Goal: Information Seeking & Learning: Find specific fact

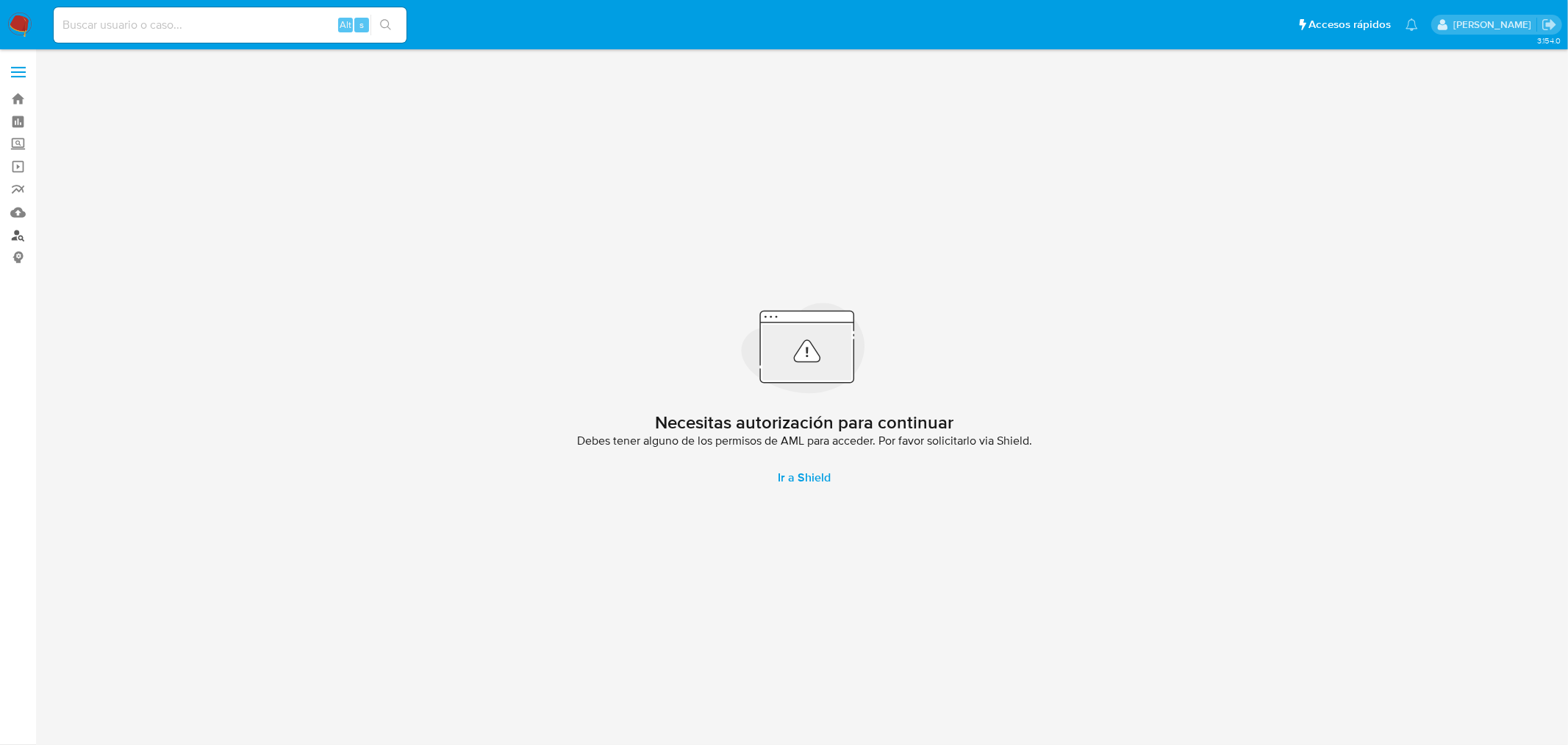
click at [15, 236] on link "Buscador de personas" at bounding box center [87, 235] width 175 height 23
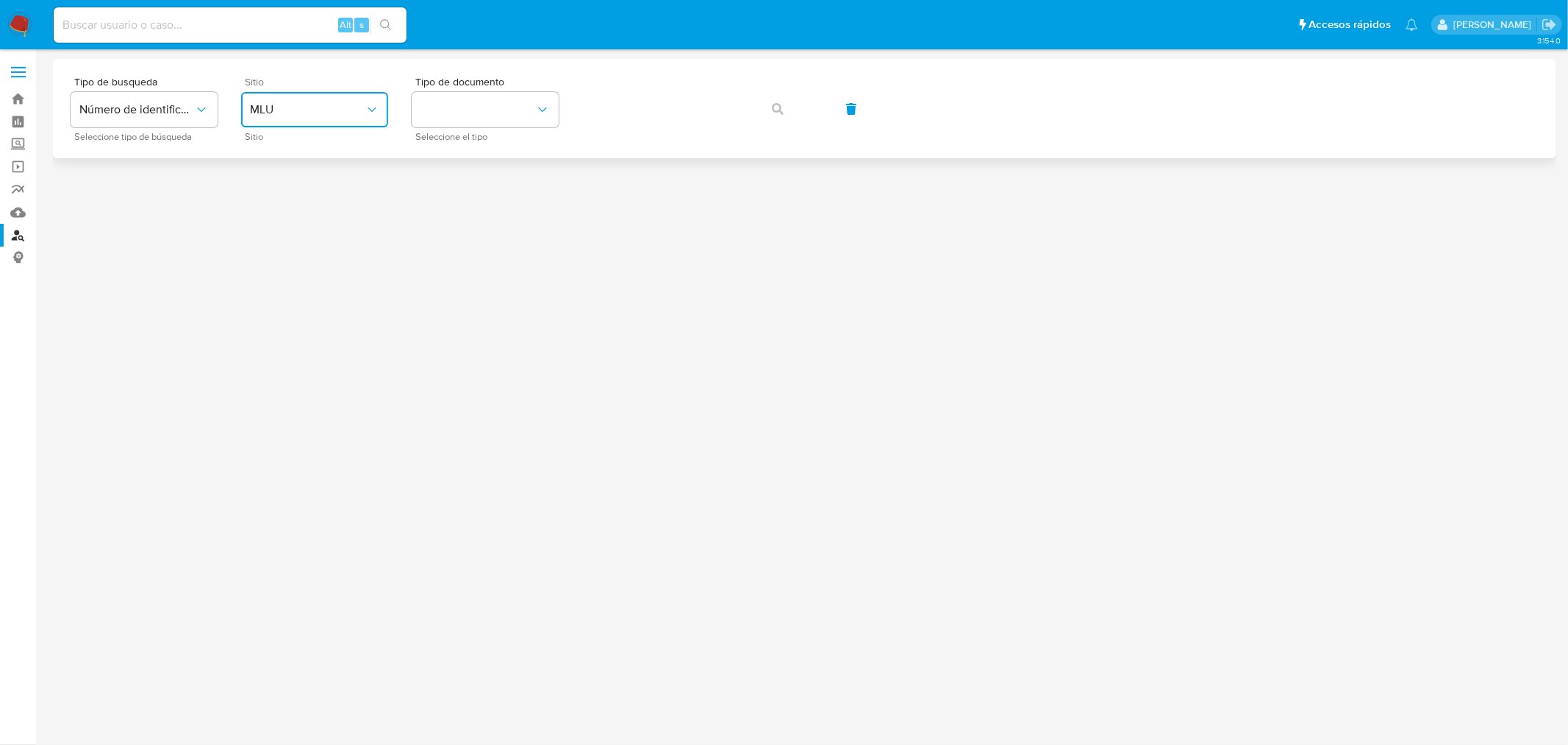
click at [330, 107] on span "MLU" at bounding box center [307, 110] width 115 height 15
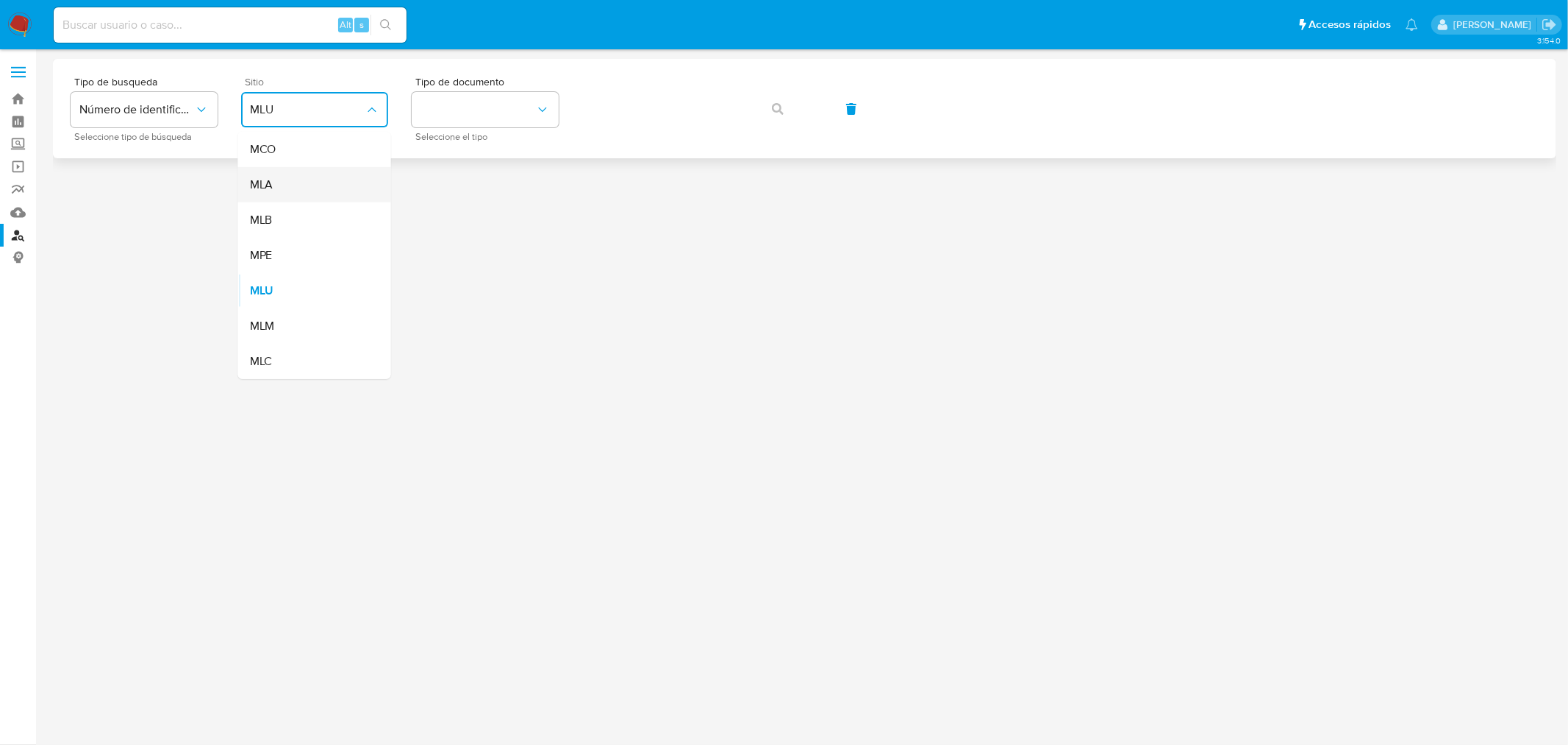
click at [304, 190] on div "MLA" at bounding box center [310, 185] width 120 height 36
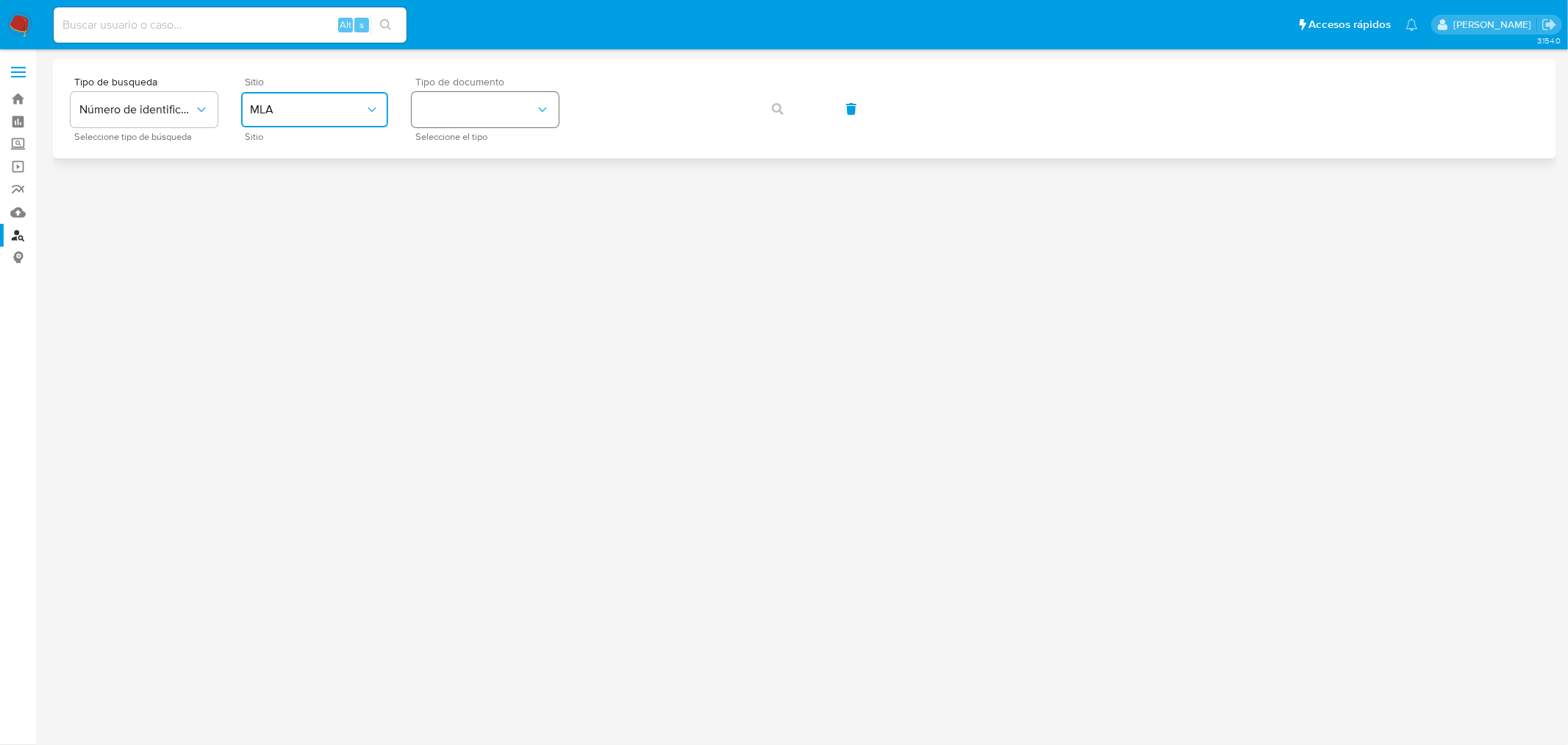
click at [476, 112] on button "identificationType" at bounding box center [485, 110] width 147 height 36
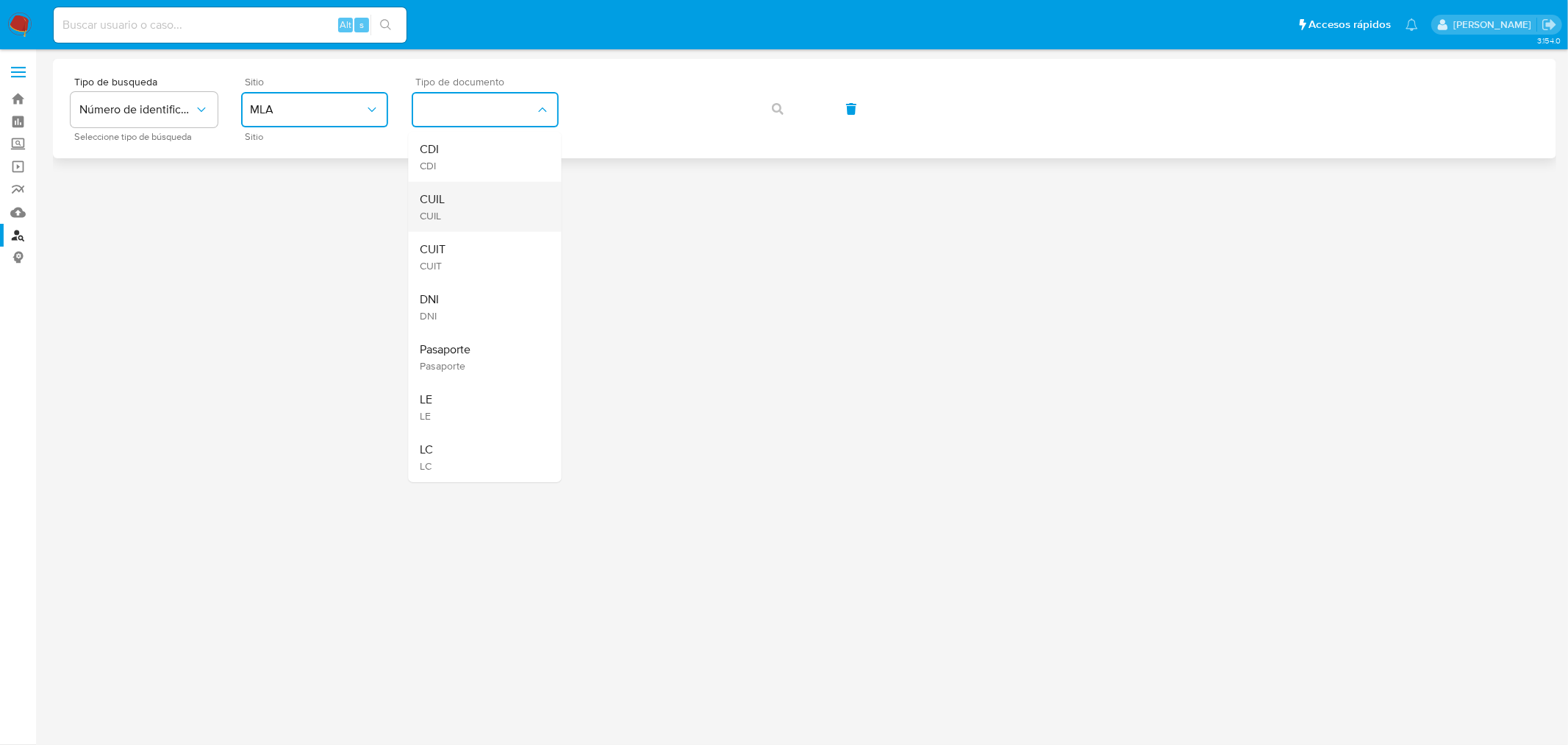
click at [471, 192] on div "CUIL CUIL" at bounding box center [481, 206] width 120 height 50
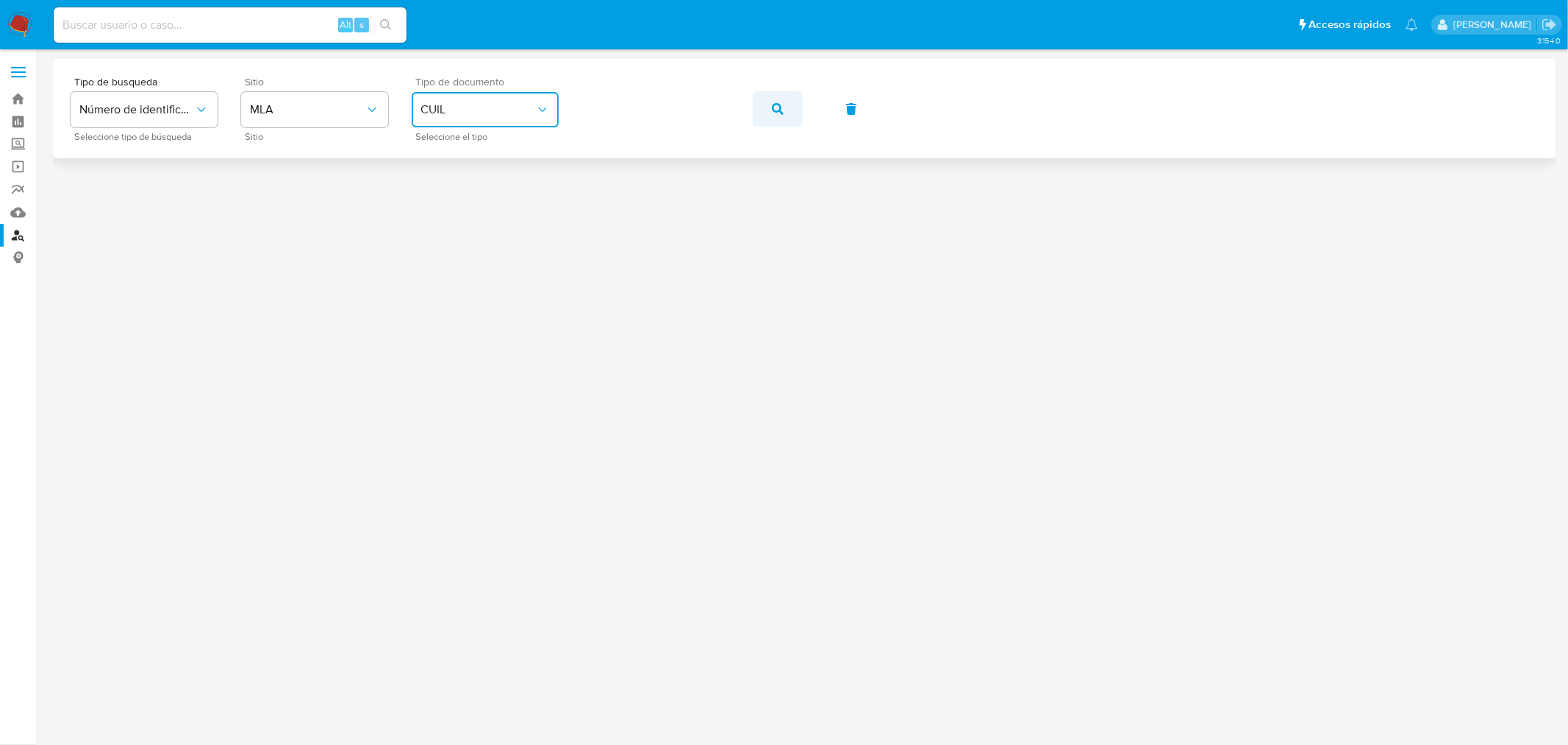
click at [782, 101] on span "button" at bounding box center [777, 109] width 12 height 32
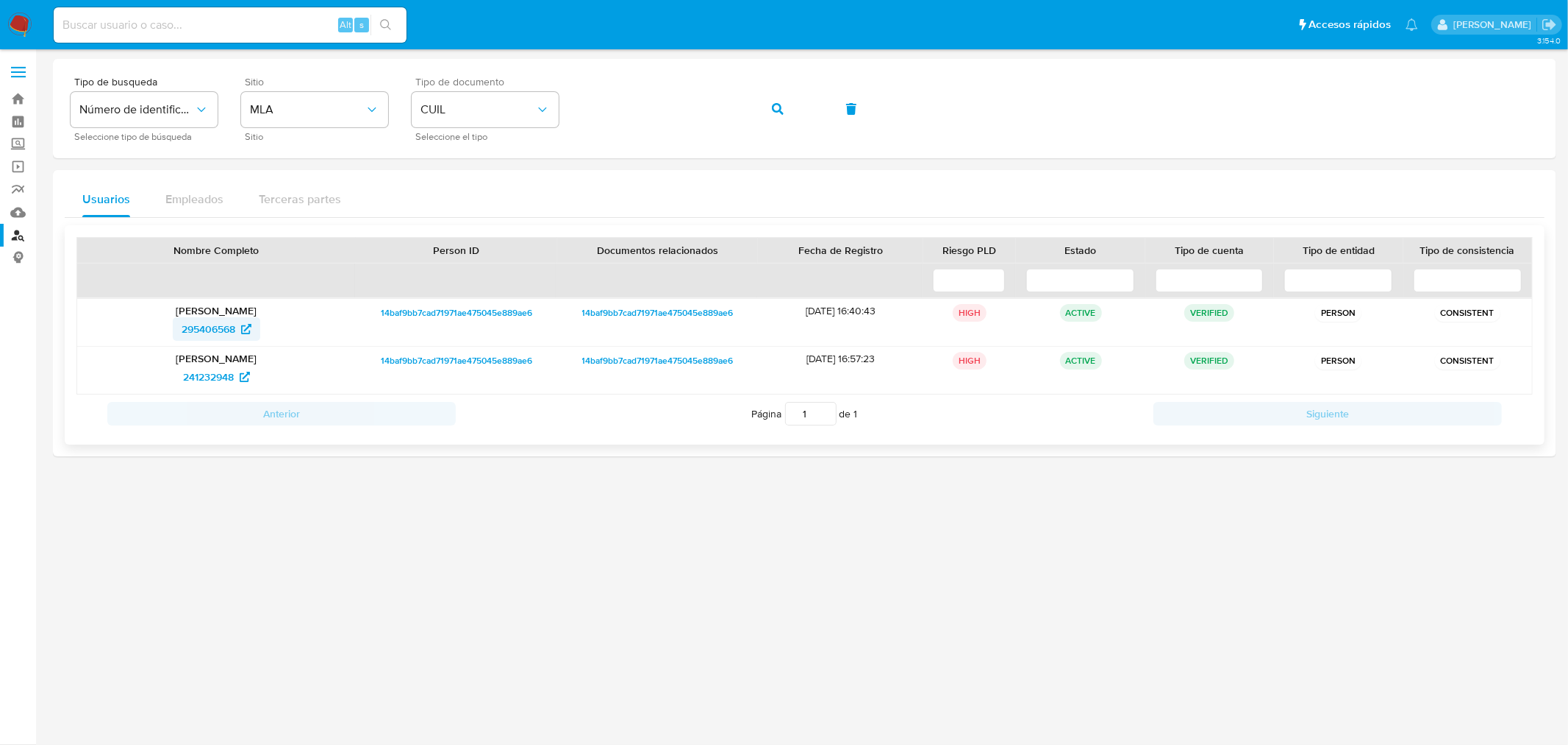
click at [219, 337] on span "295406568" at bounding box center [208, 329] width 54 height 23
click at [780, 108] on icon "button" at bounding box center [777, 109] width 12 height 12
click at [223, 326] on span "1670802480" at bounding box center [208, 329] width 58 height 23
click at [223, 375] on span "6866704" at bounding box center [208, 376] width 41 height 23
click at [217, 328] on span "1670802480" at bounding box center [208, 329] width 58 height 23
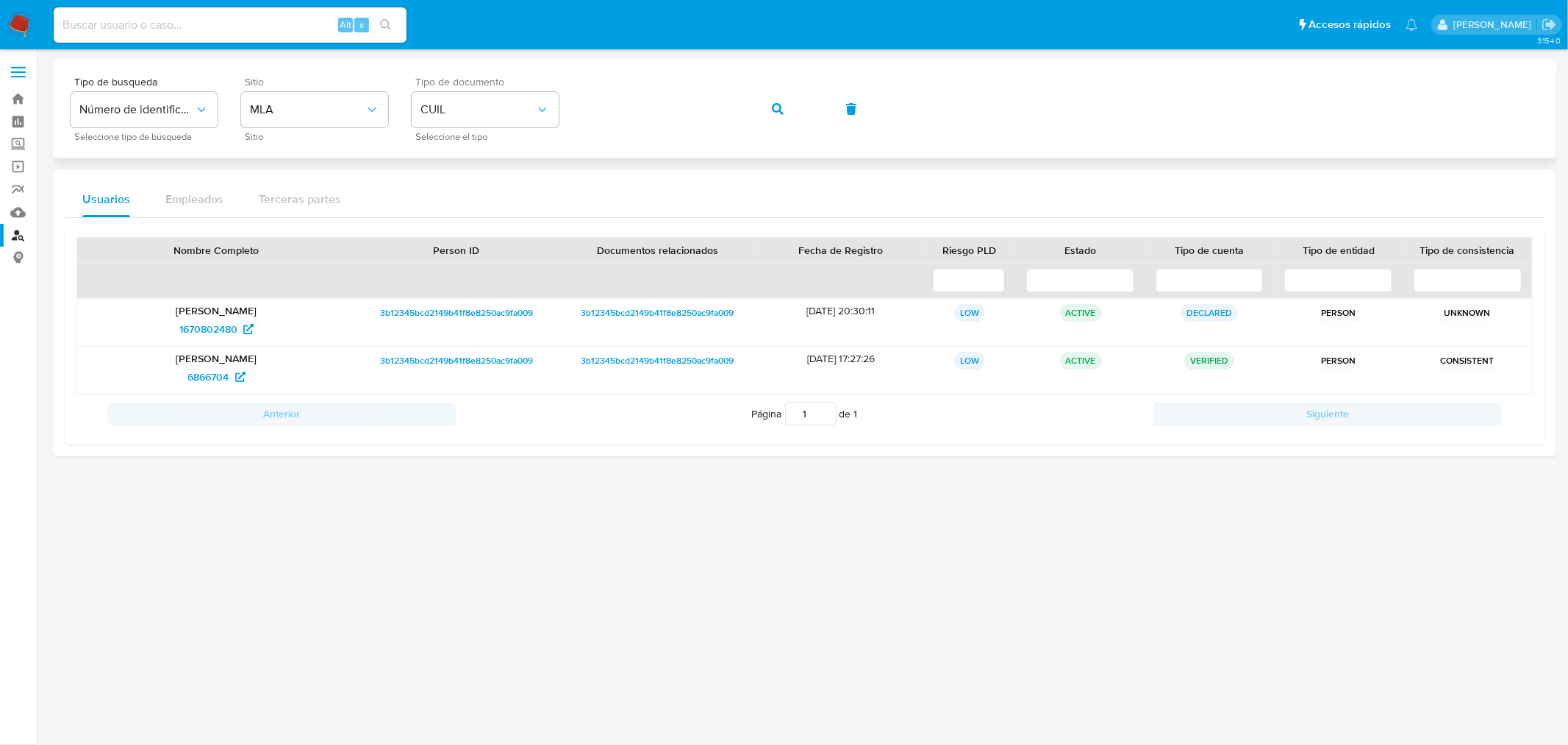
click at [779, 116] on span "button" at bounding box center [777, 109] width 12 height 32
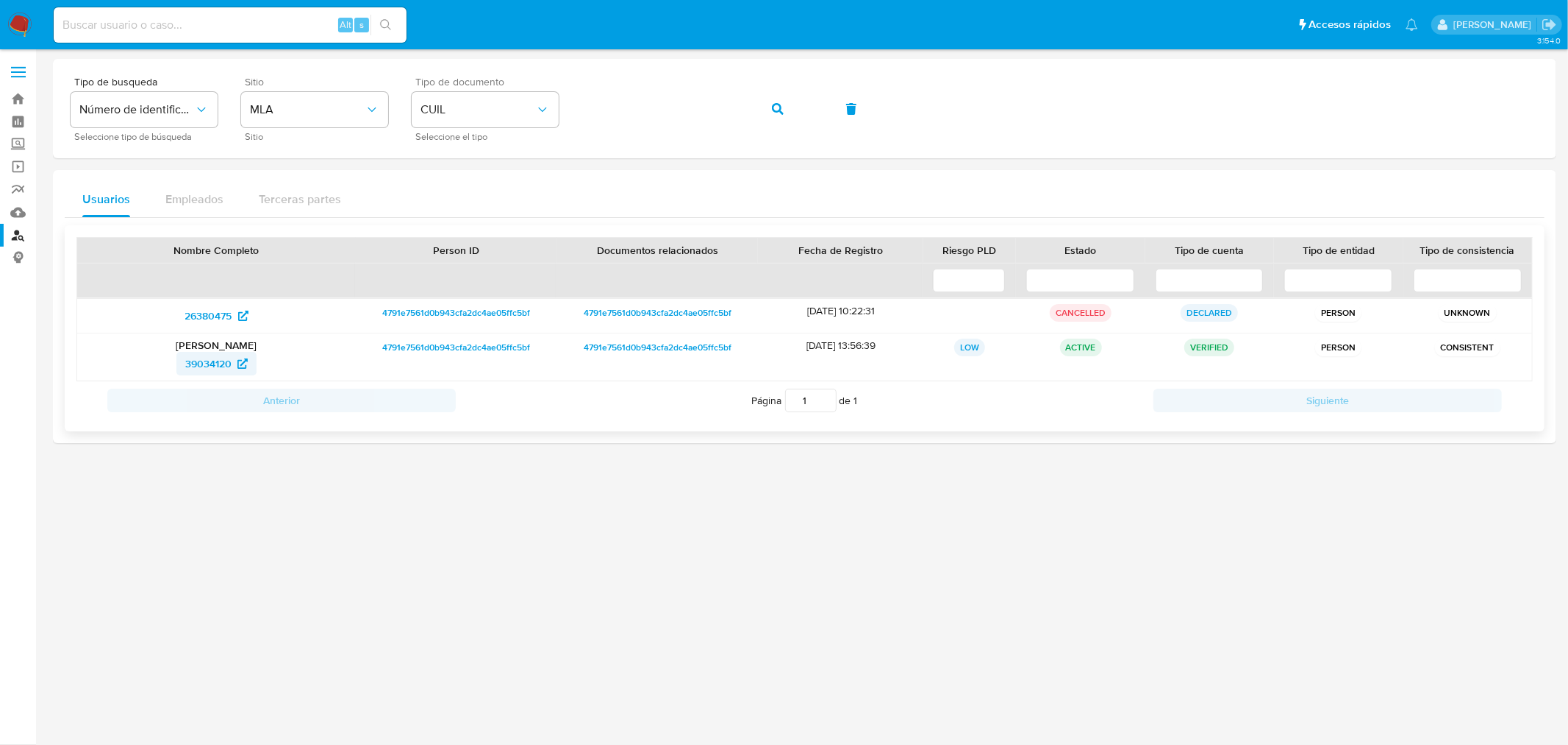
click at [216, 364] on span "39034120" at bounding box center [208, 363] width 46 height 23
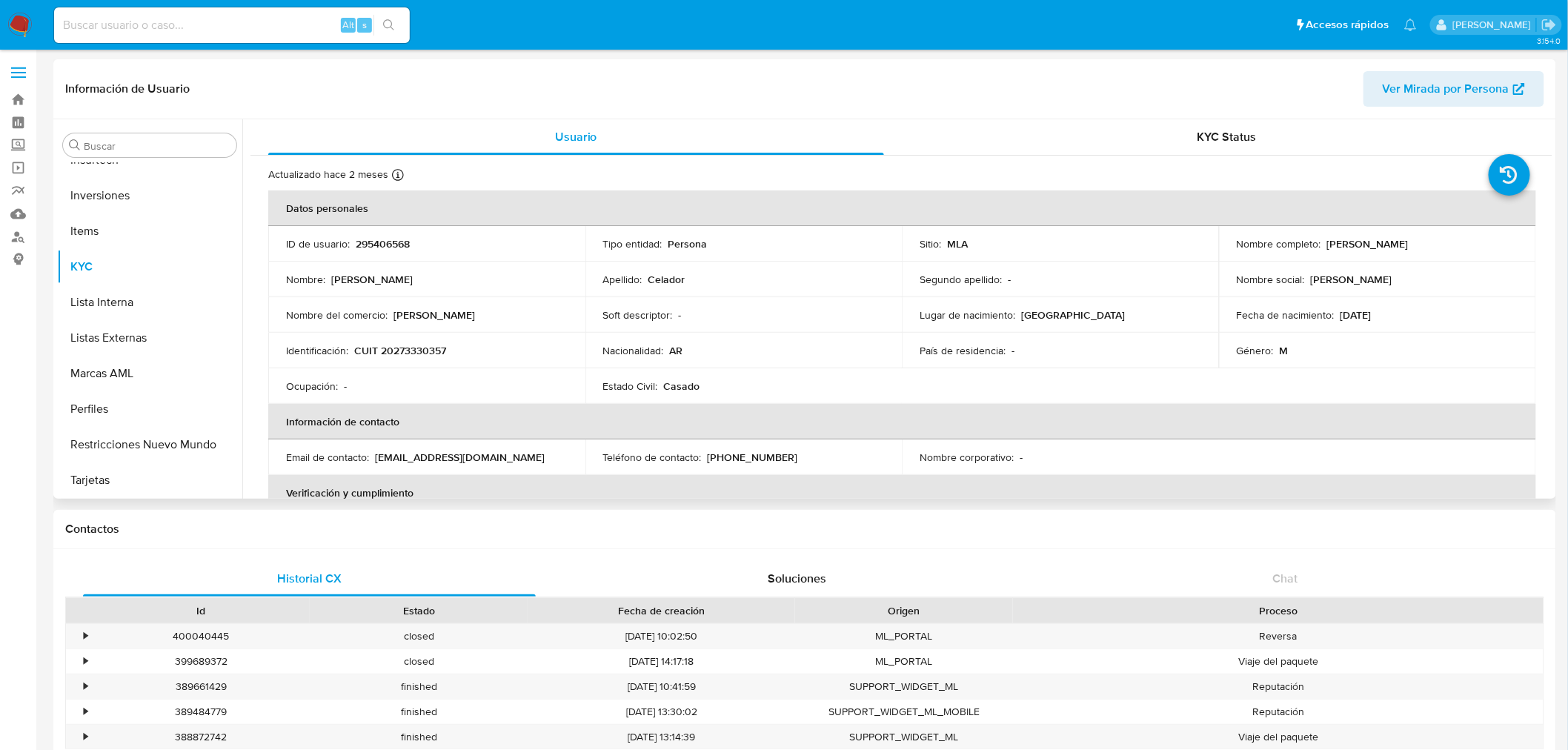
scroll to position [567, 0]
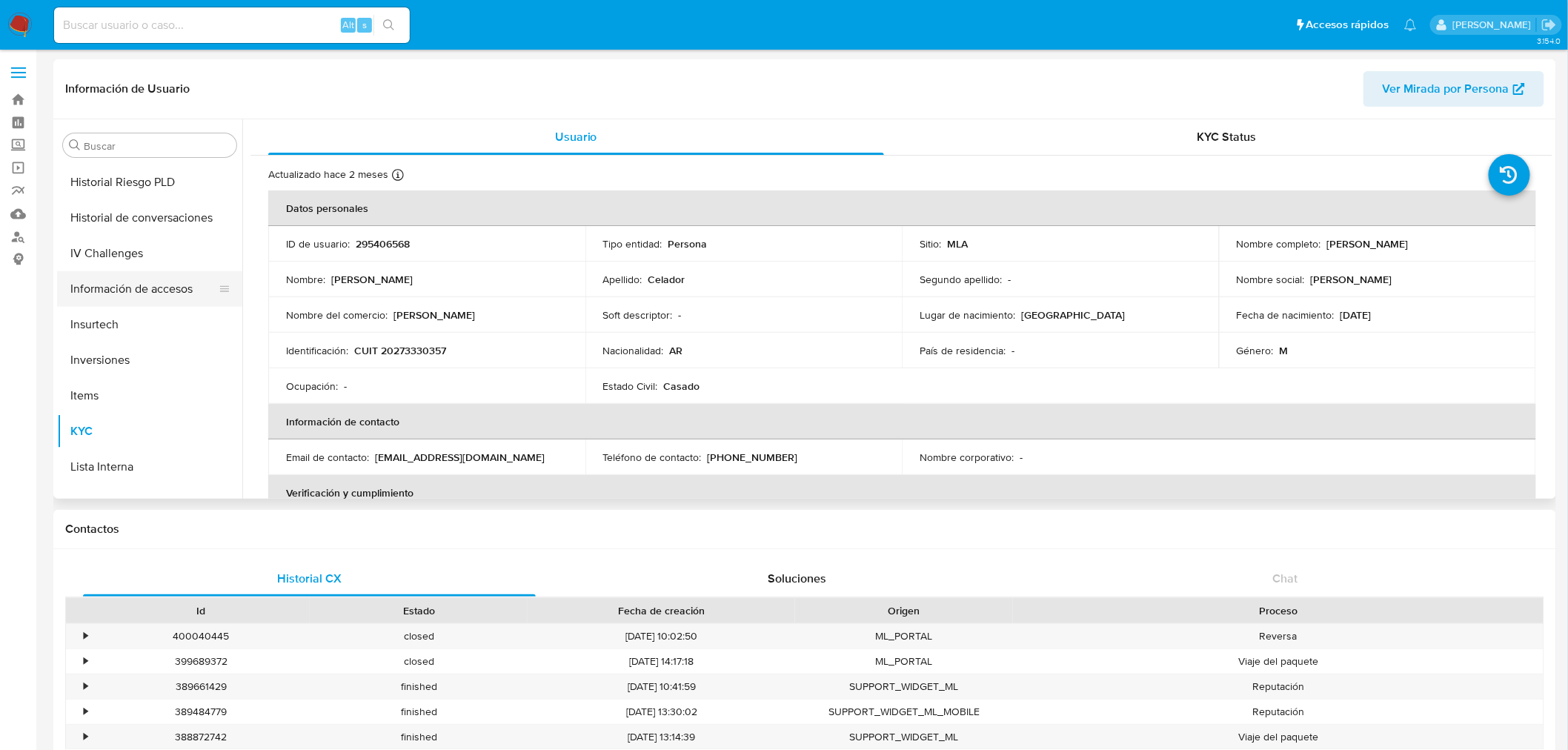
select select "10"
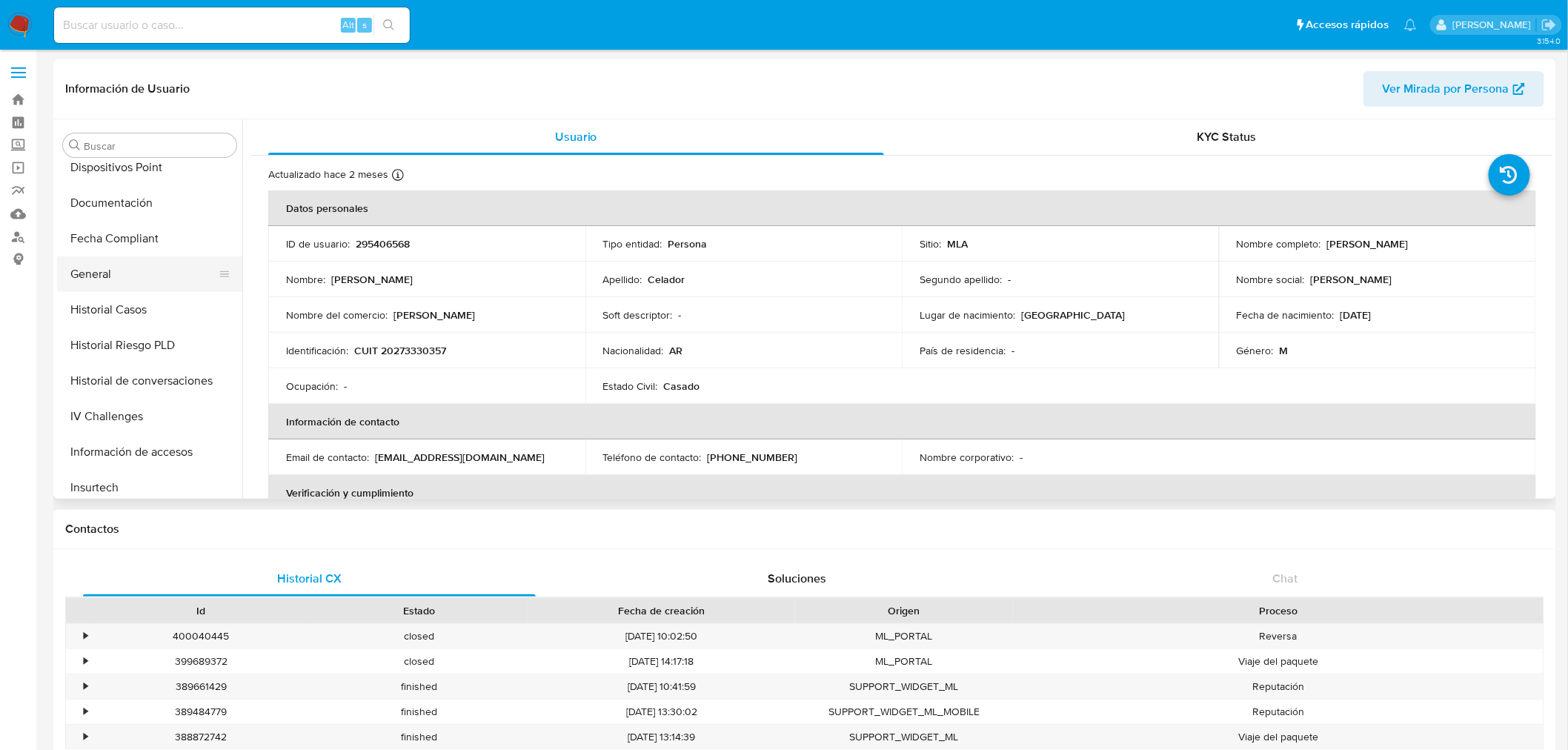
scroll to position [403, 0]
click at [101, 210] on button "Documentación" at bounding box center [143, 204] width 173 height 36
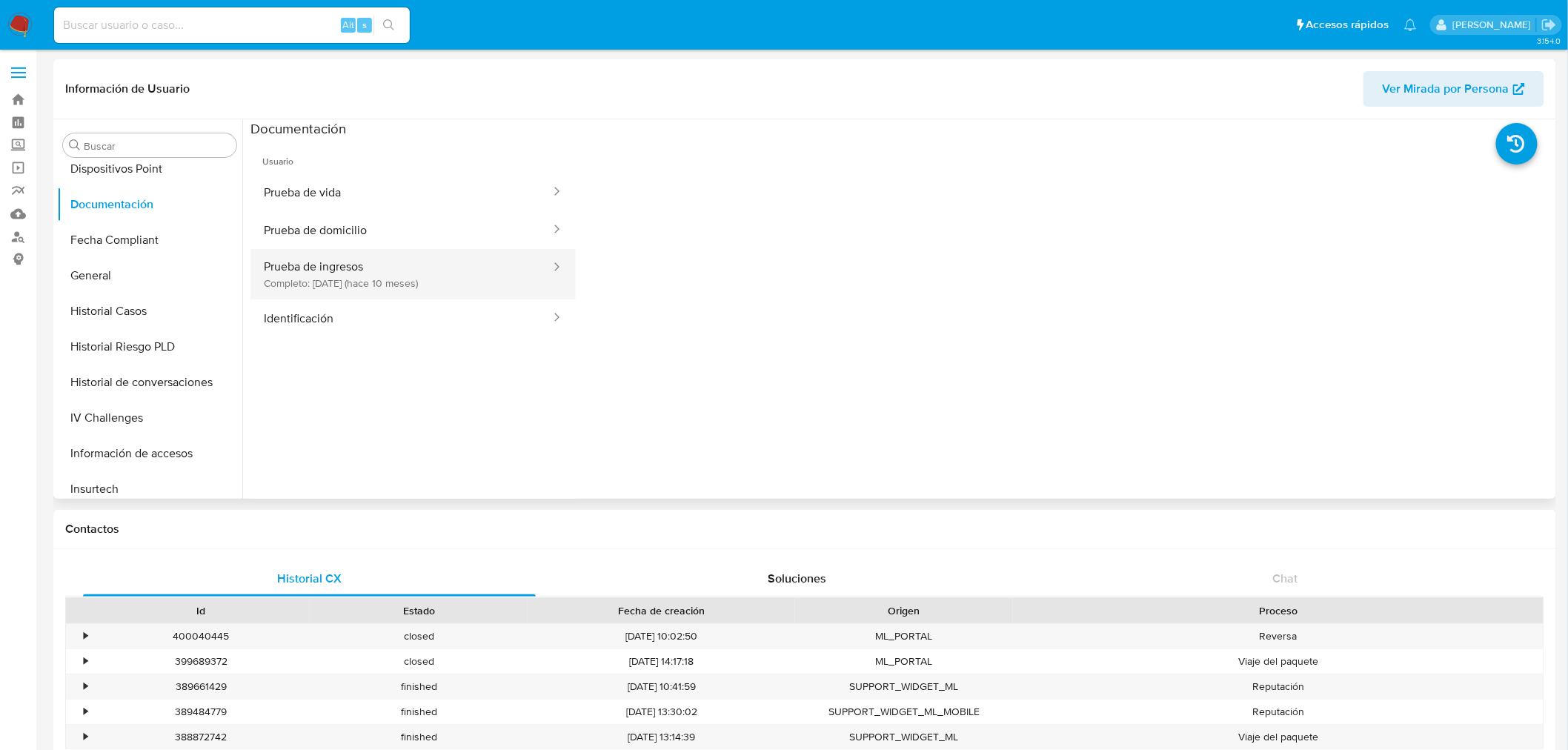
click at [377, 288] on button "Prueba de ingresos Completo: 26/10/2024 (hace 10 meses)" at bounding box center [401, 273] width 302 height 50
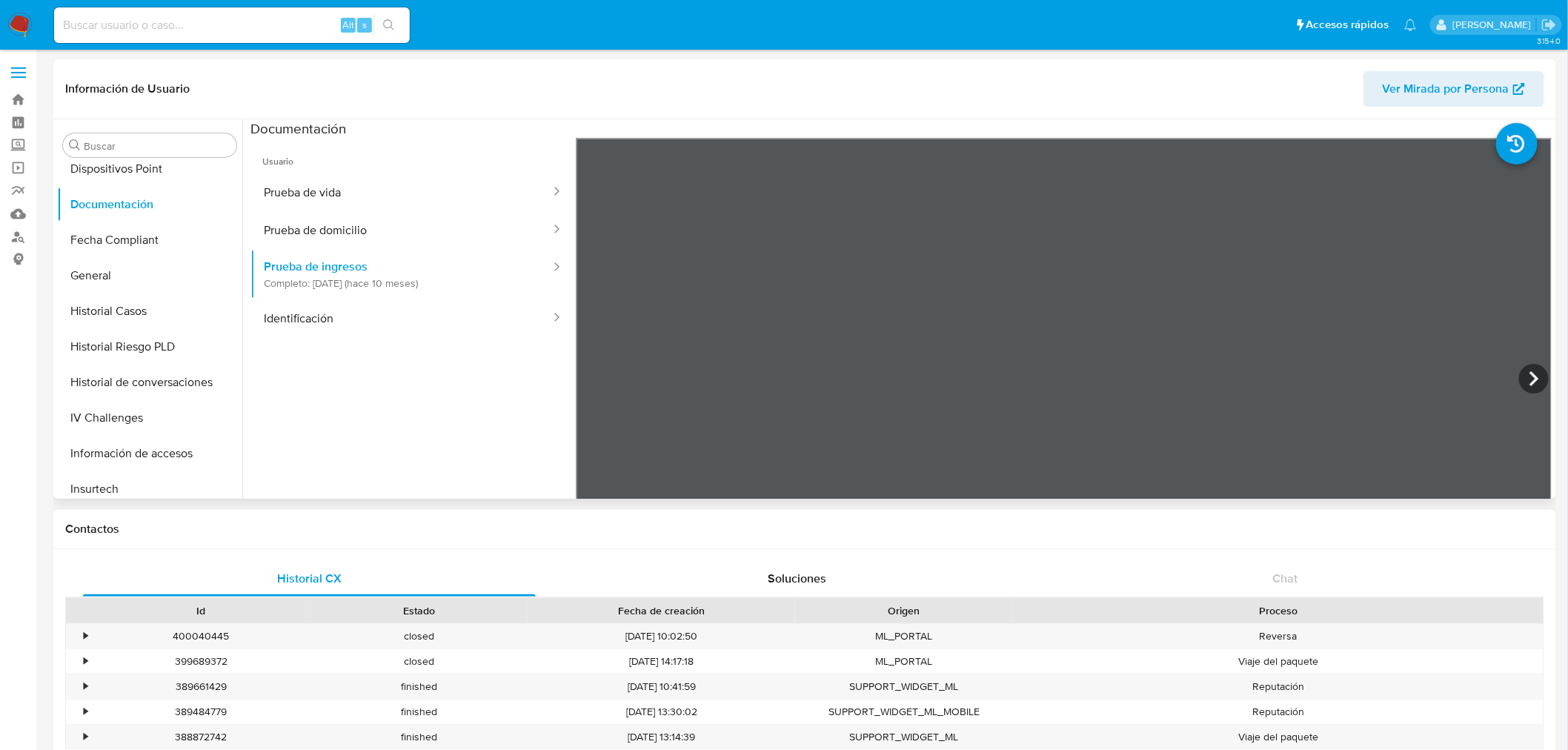
scroll to position [0, 0]
click at [1228, 128] on section at bounding box center [902, 365] width 1302 height 493
click at [1233, 119] on section at bounding box center [902, 365] width 1302 height 493
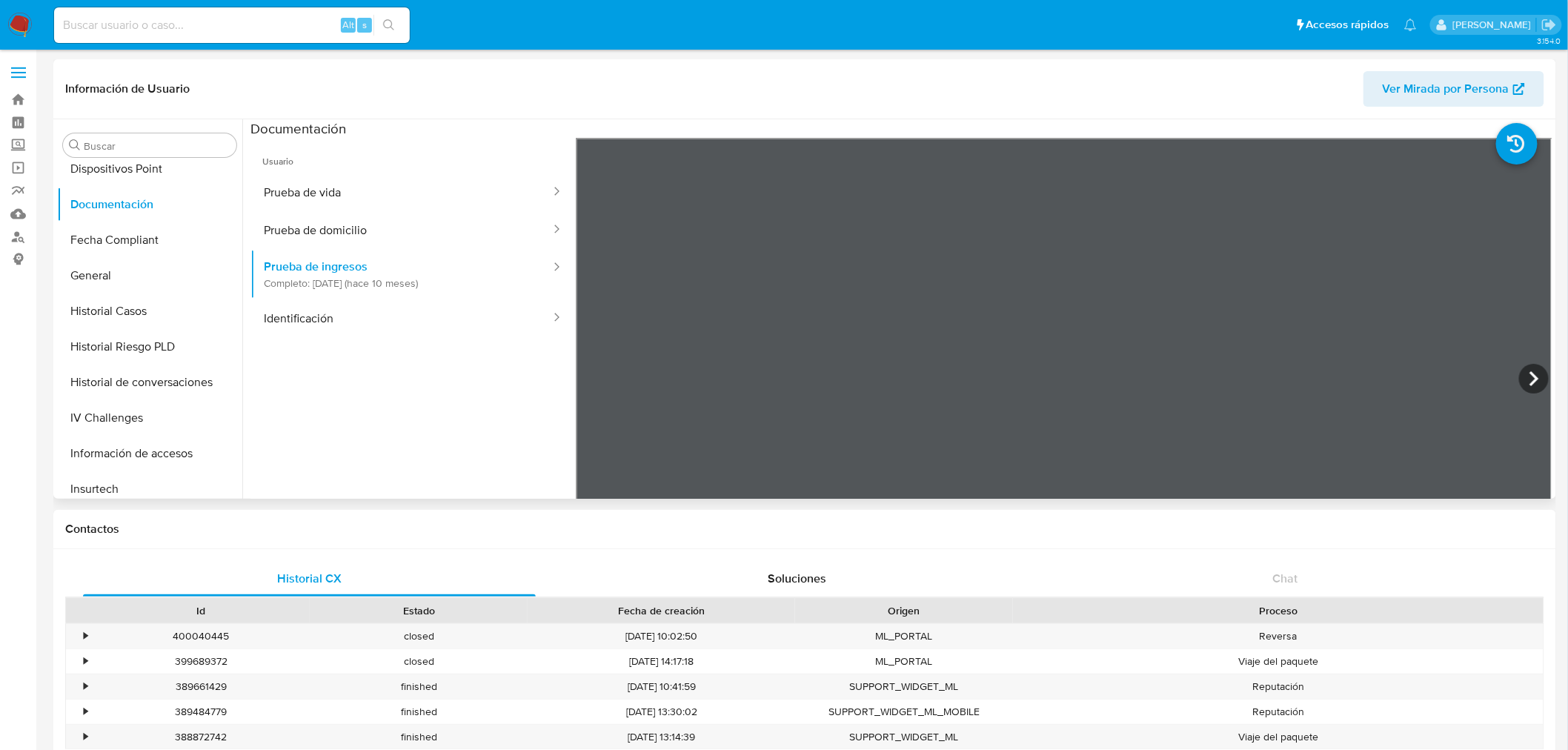
click at [1249, 136] on section at bounding box center [902, 365] width 1302 height 493
click at [1346, 74] on div "Información de Usuario Ver Mirada por Persona Buscar Anticipos de dinero Aproba…" at bounding box center [804, 279] width 1503 height 439
click at [1536, 374] on icon at bounding box center [1533, 378] width 29 height 29
click at [333, 320] on button "Identificación" at bounding box center [401, 318] width 302 height 38
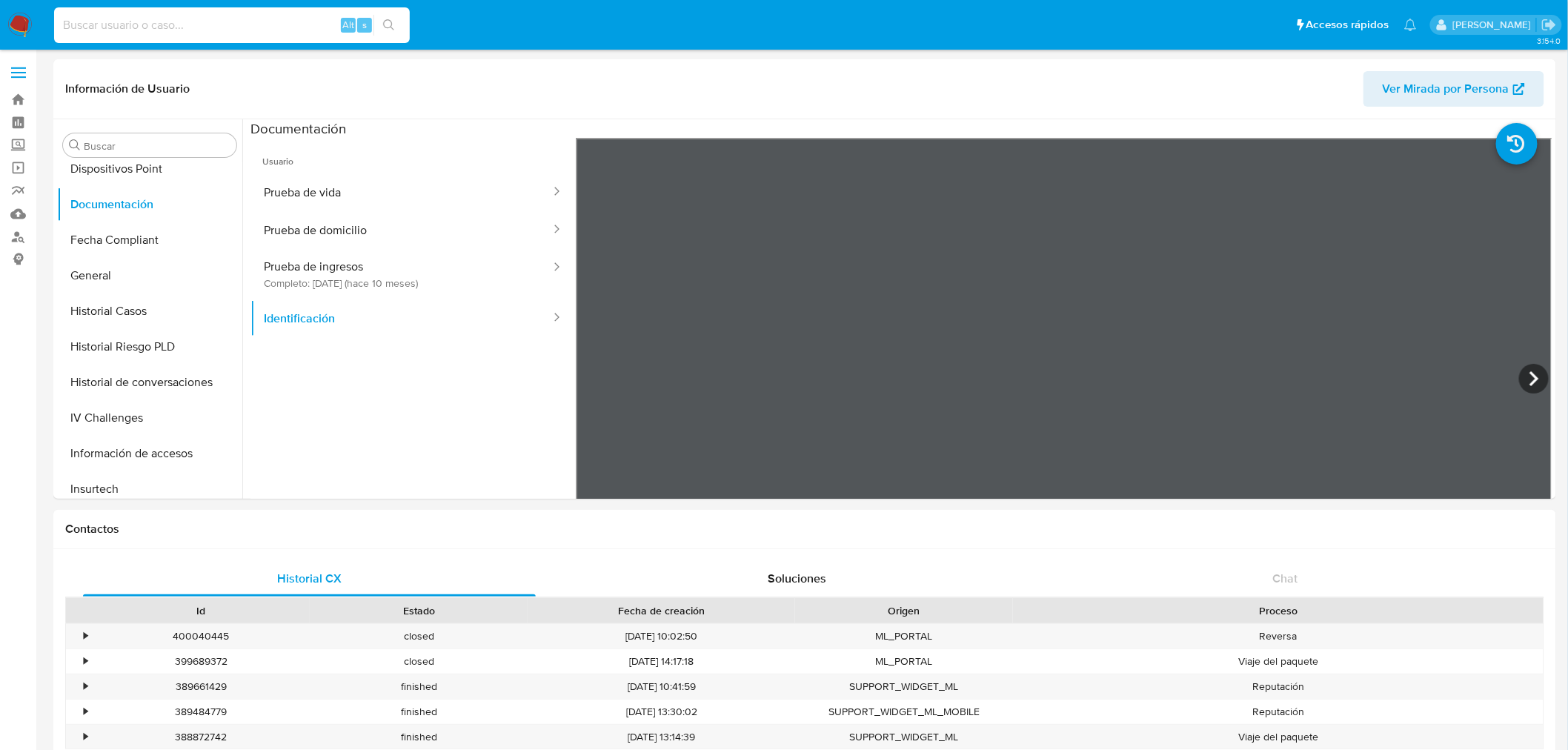
click at [234, 32] on input at bounding box center [232, 25] width 356 height 19
paste input "20301730749"
type input "20301730749"
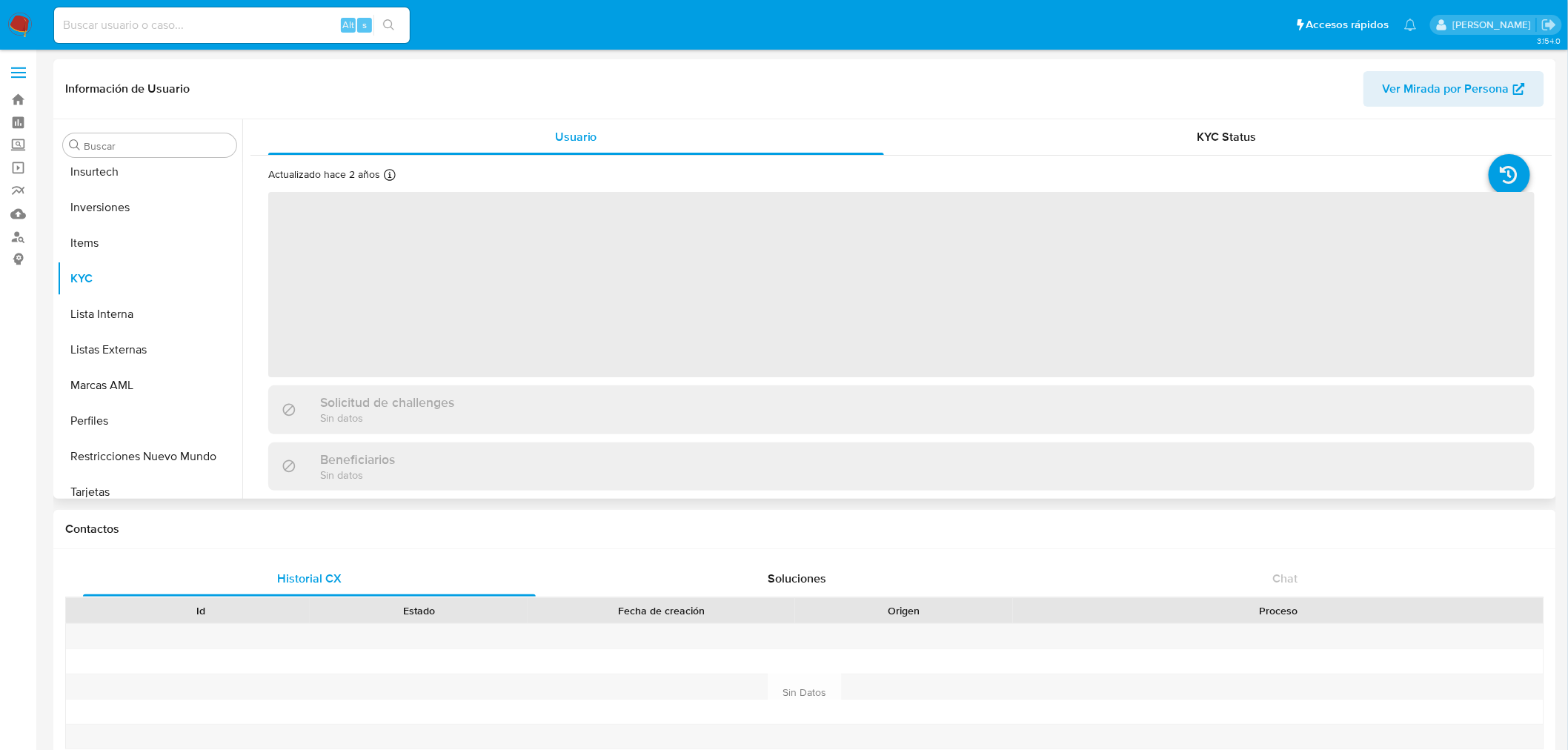
scroll to position [696, 0]
select select "10"
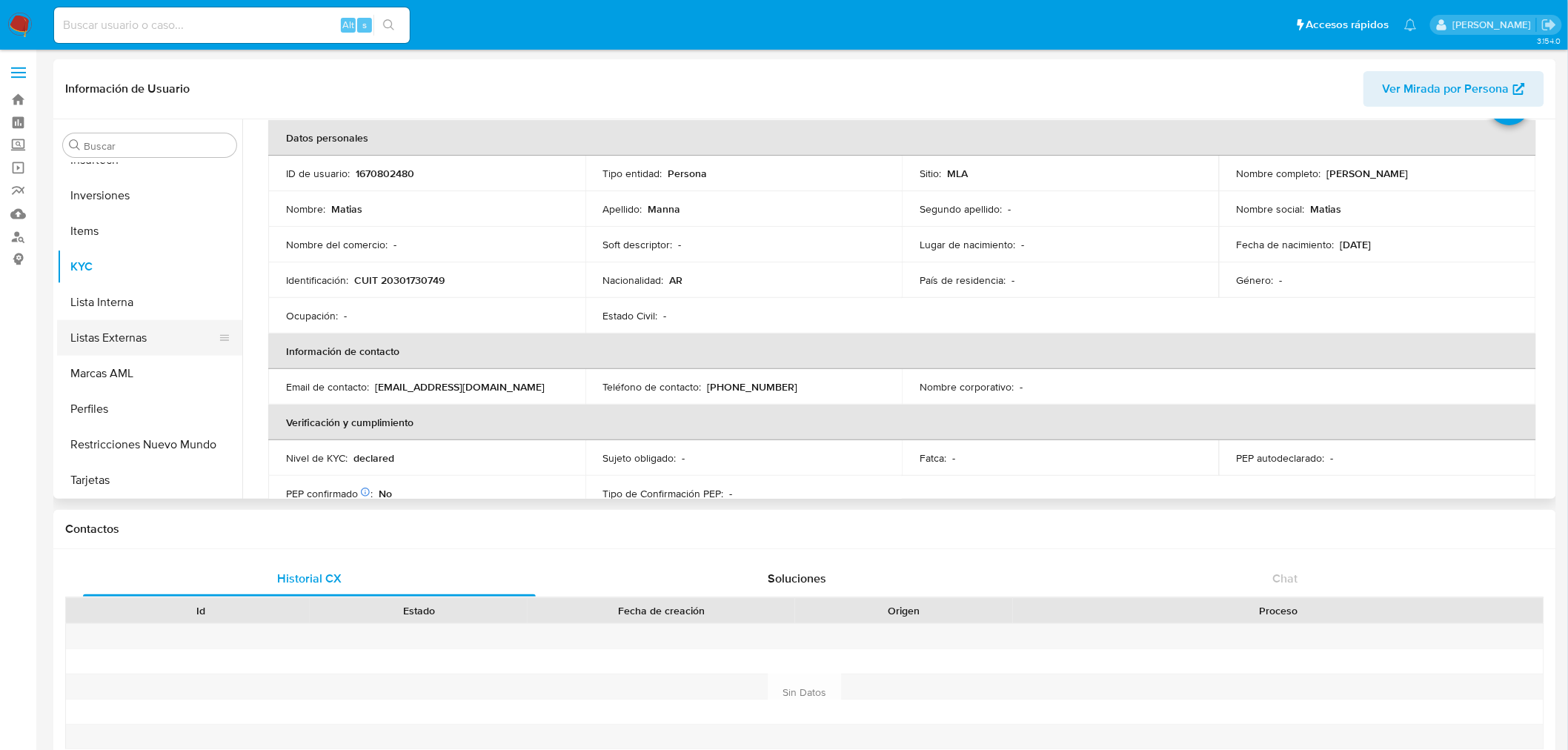
scroll to position [165, 0]
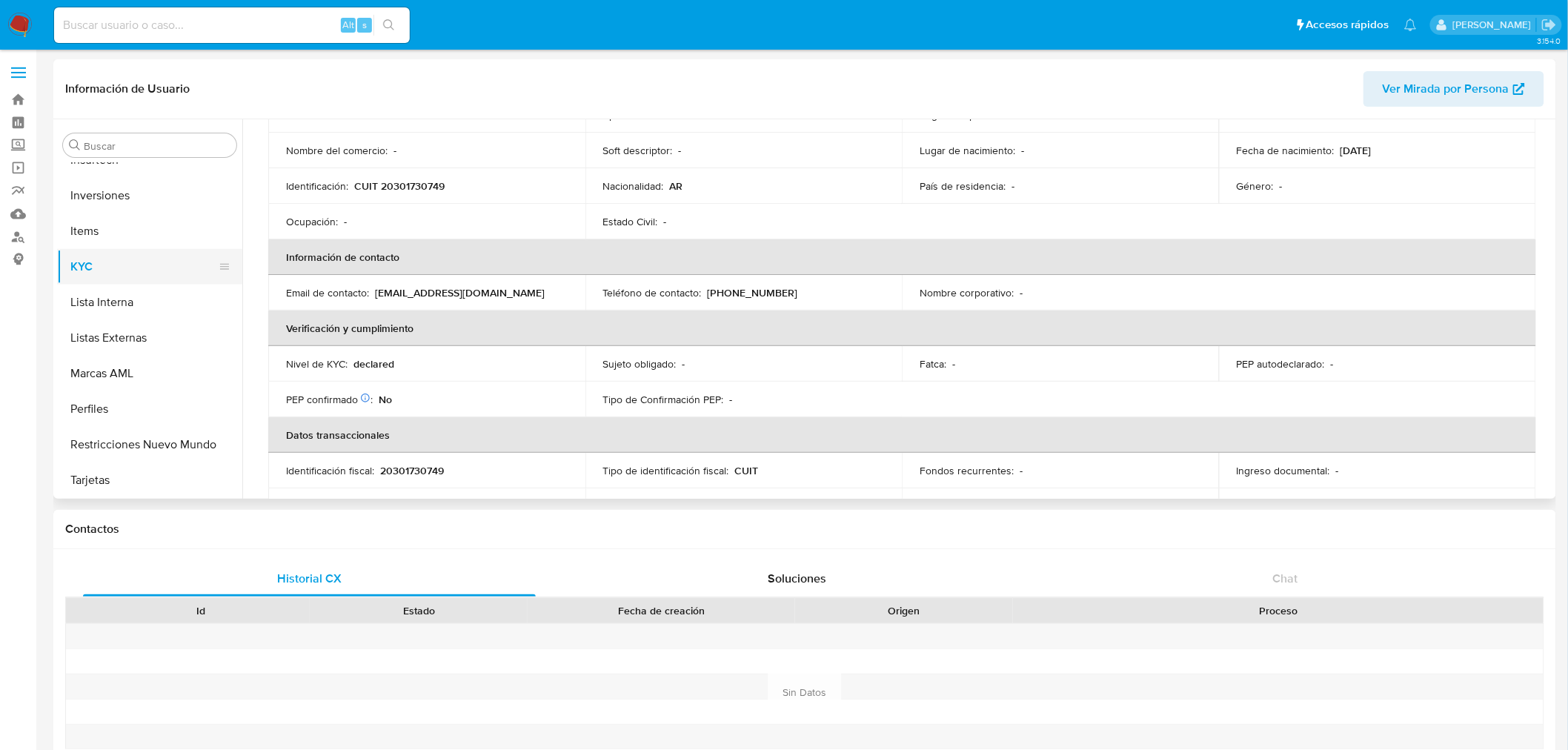
click at [90, 275] on button "KYC" at bounding box center [143, 267] width 173 height 36
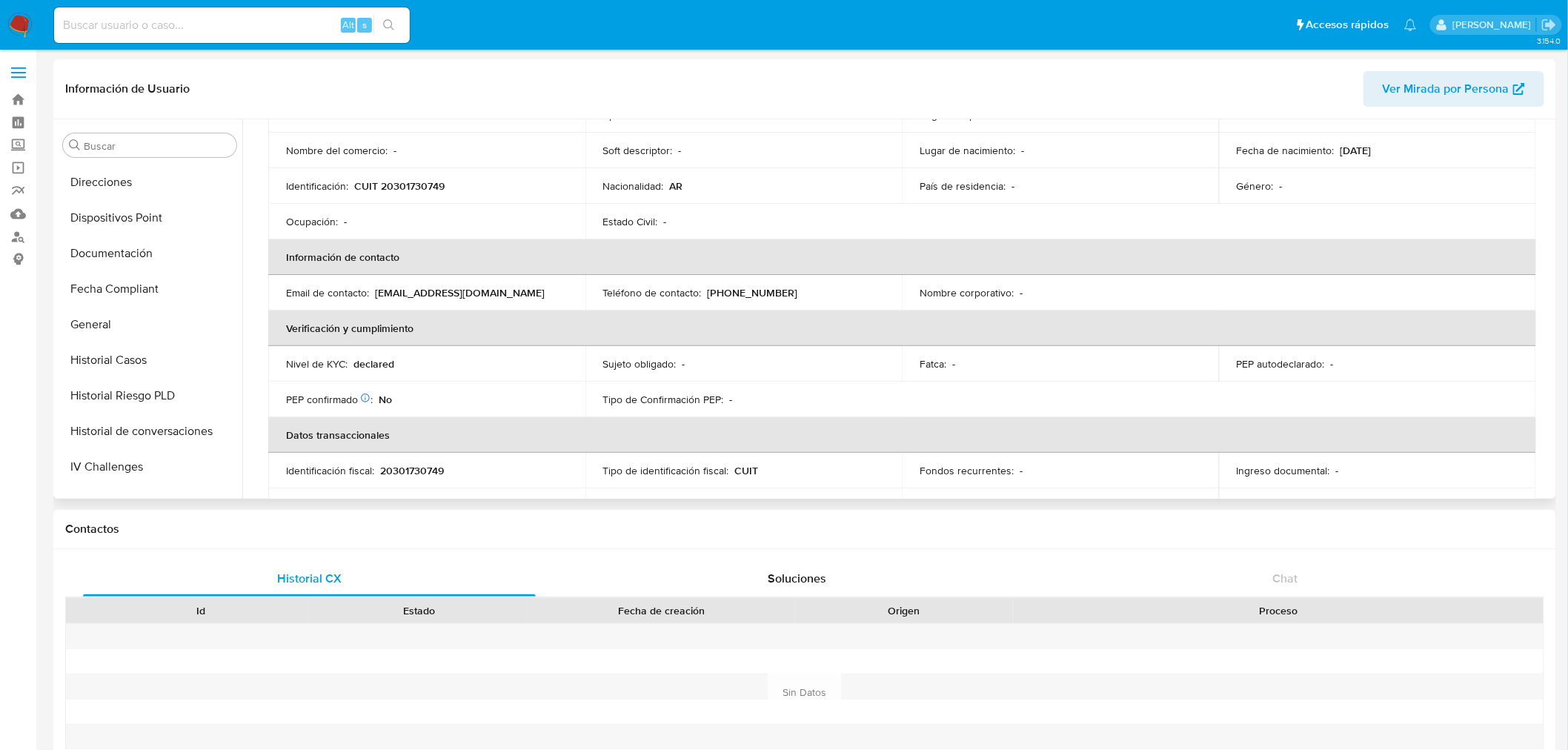
scroll to position [285, 0]
click at [123, 287] on button "Documentación" at bounding box center [143, 288] width 173 height 36
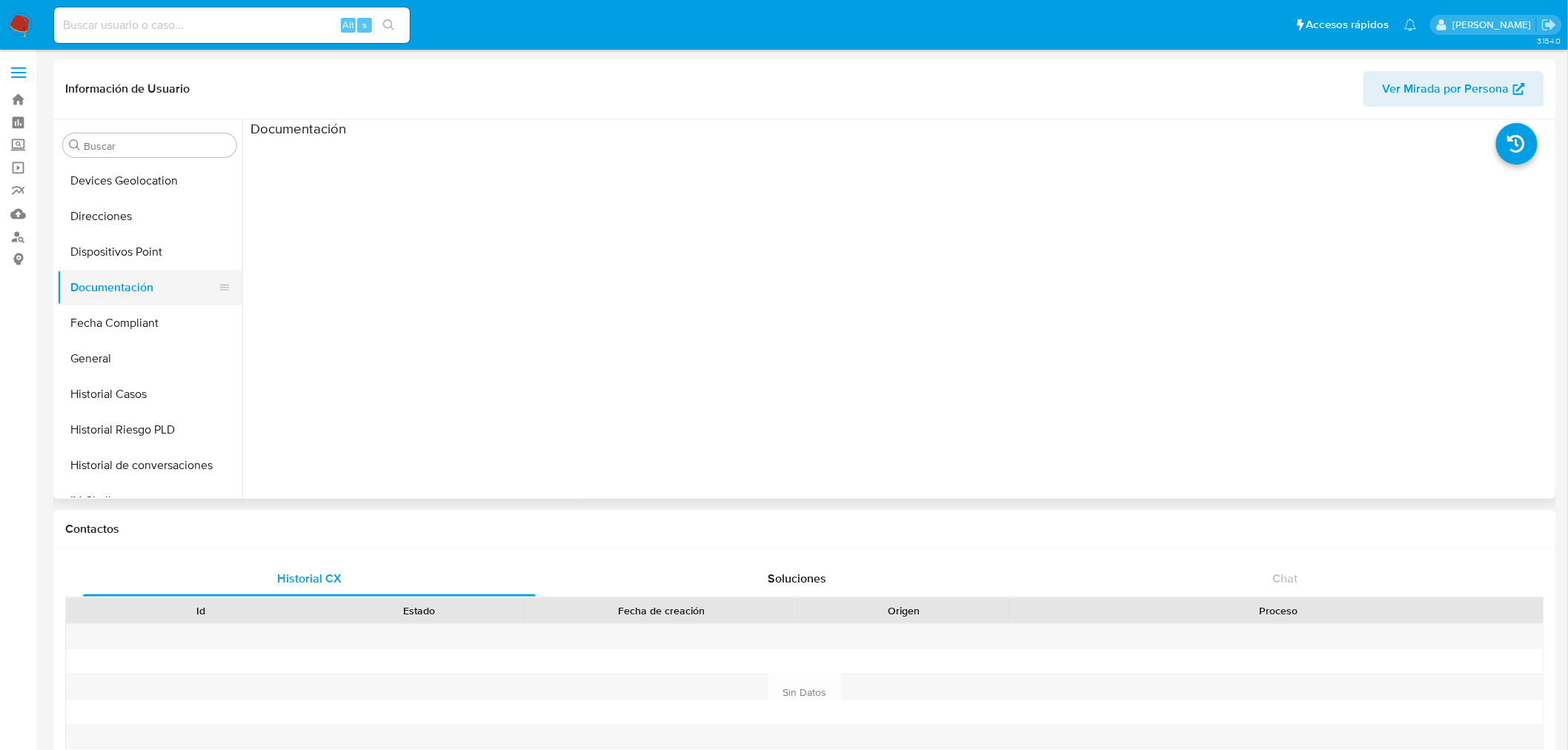
click at [79, 298] on button "Documentación" at bounding box center [143, 288] width 173 height 36
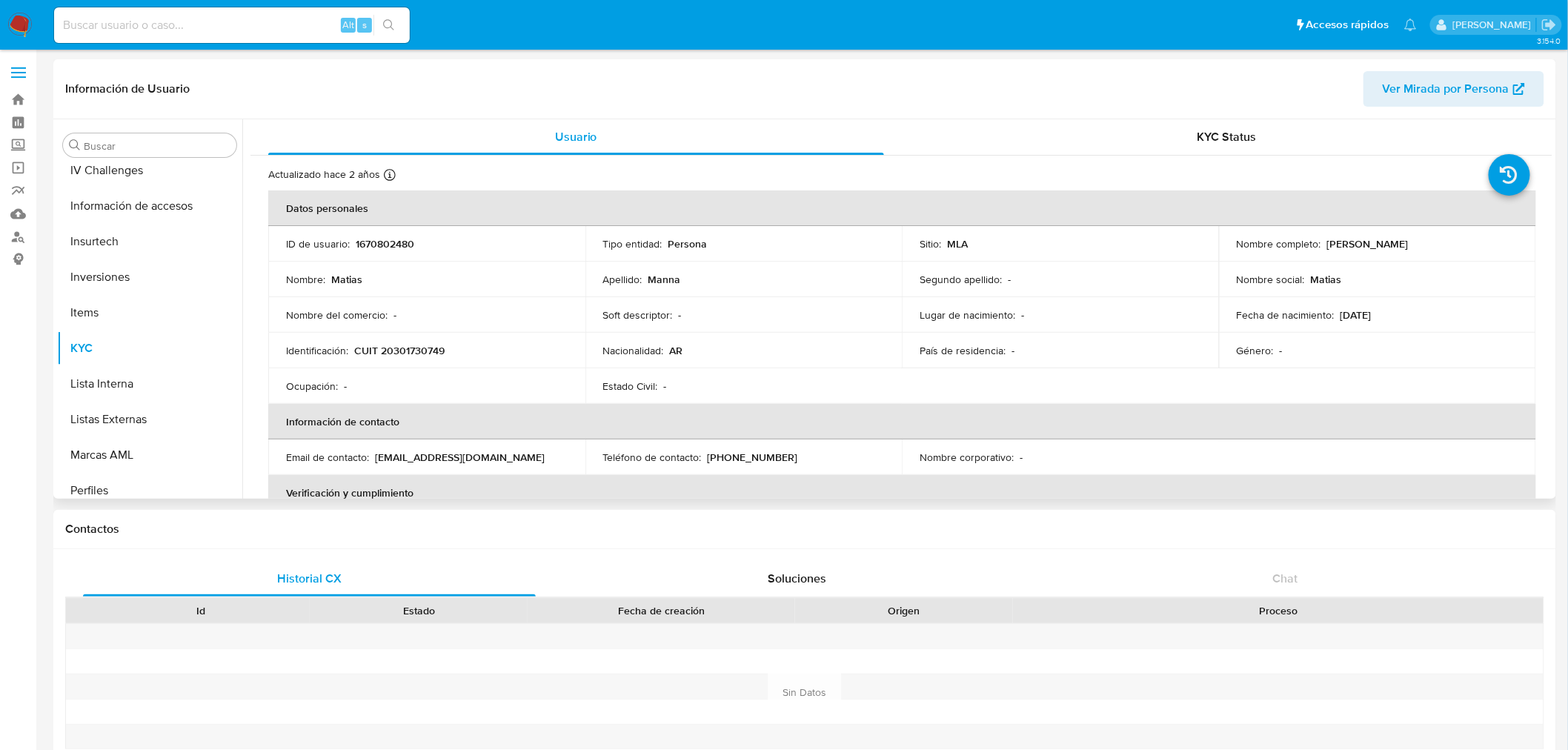
select select "10"
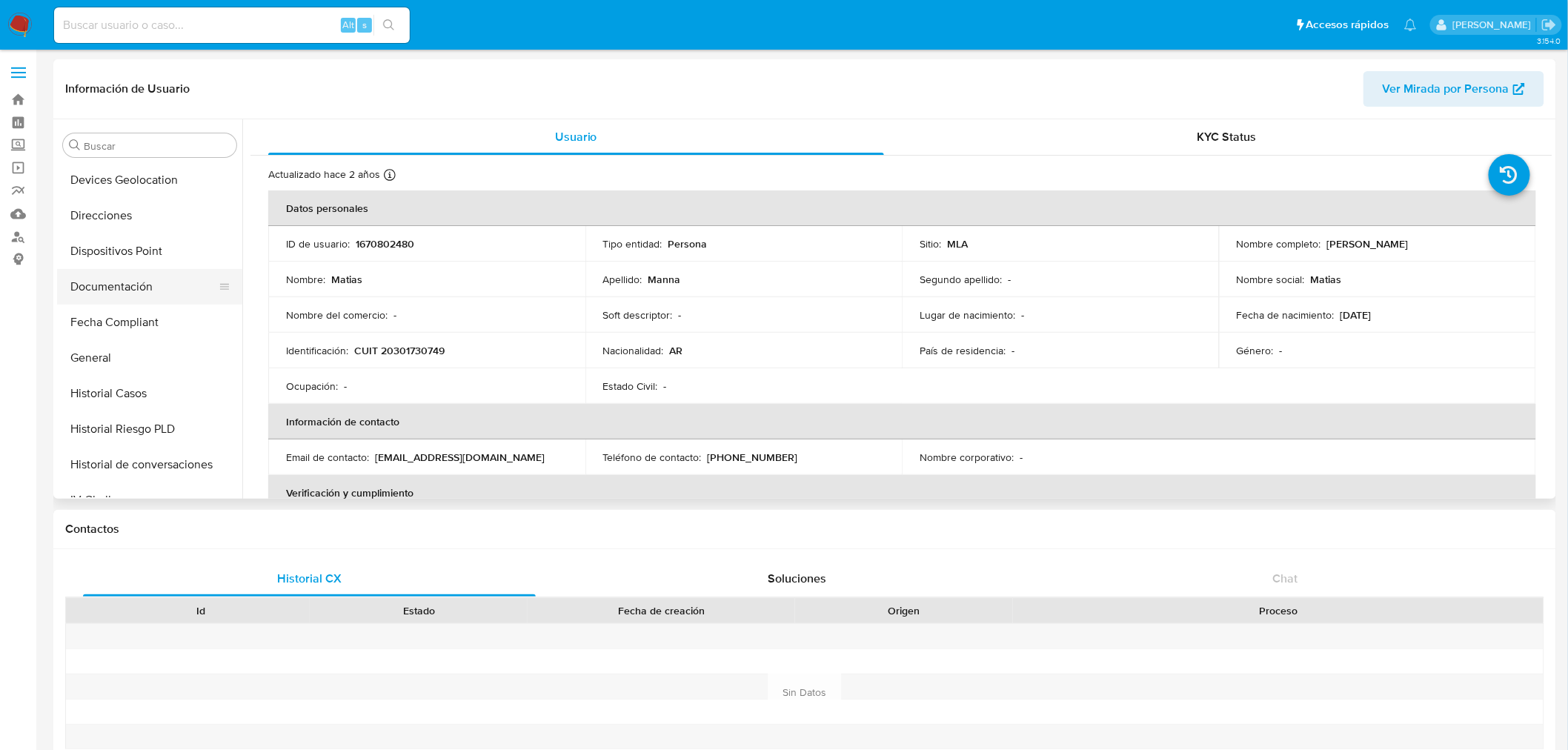
click at [110, 293] on button "Documentación" at bounding box center [143, 287] width 173 height 36
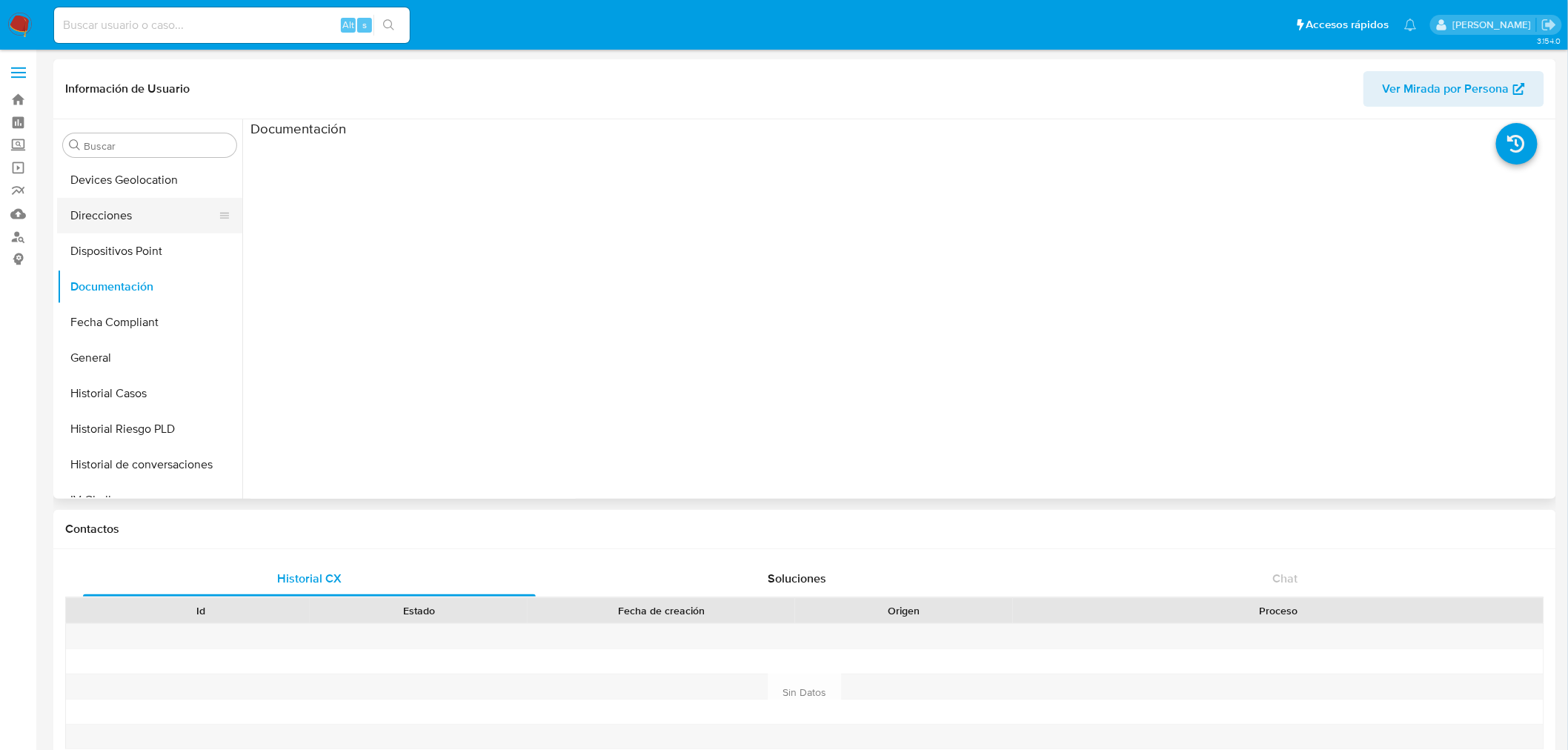
click at [110, 206] on button "Direcciones" at bounding box center [143, 216] width 173 height 36
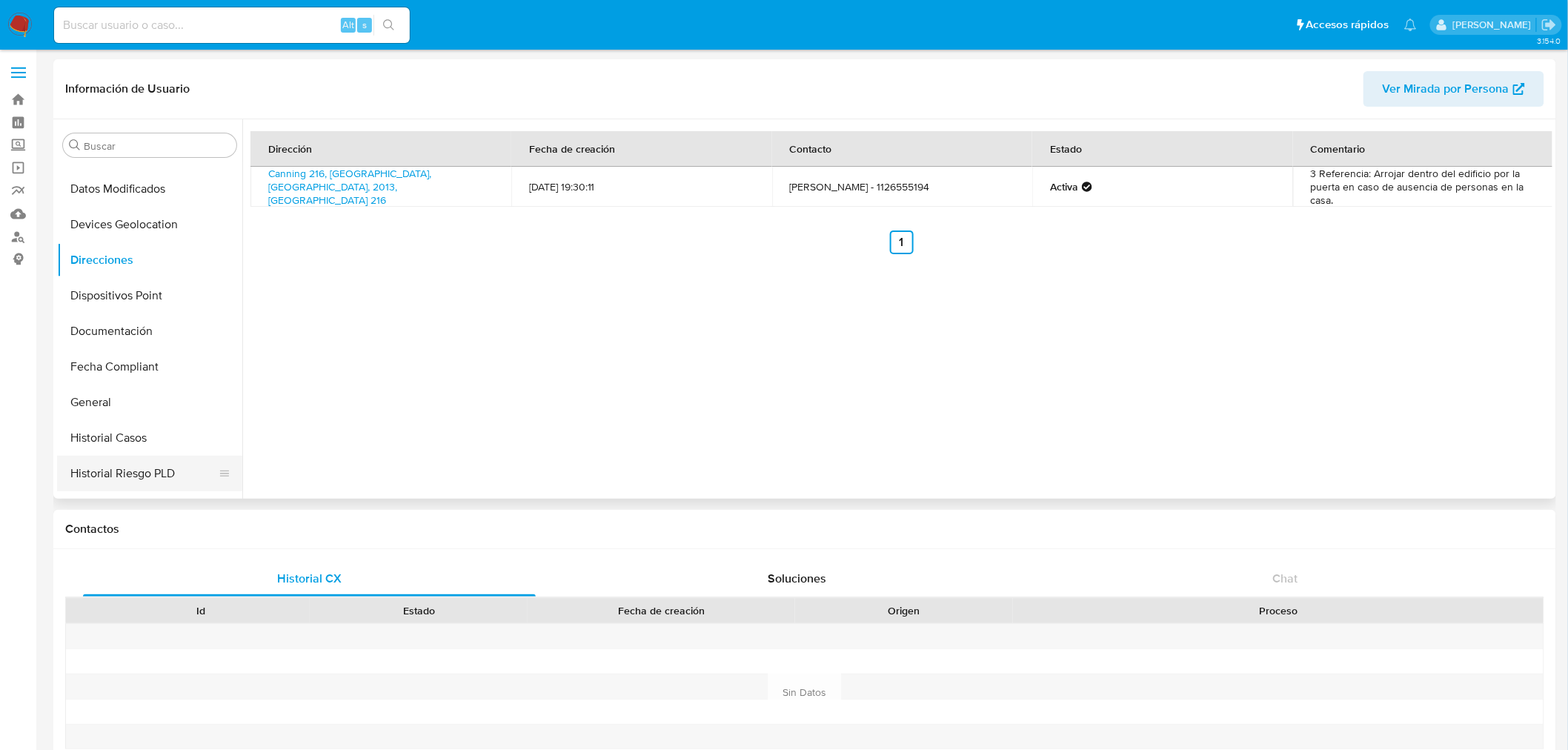
scroll to position [329, 0]
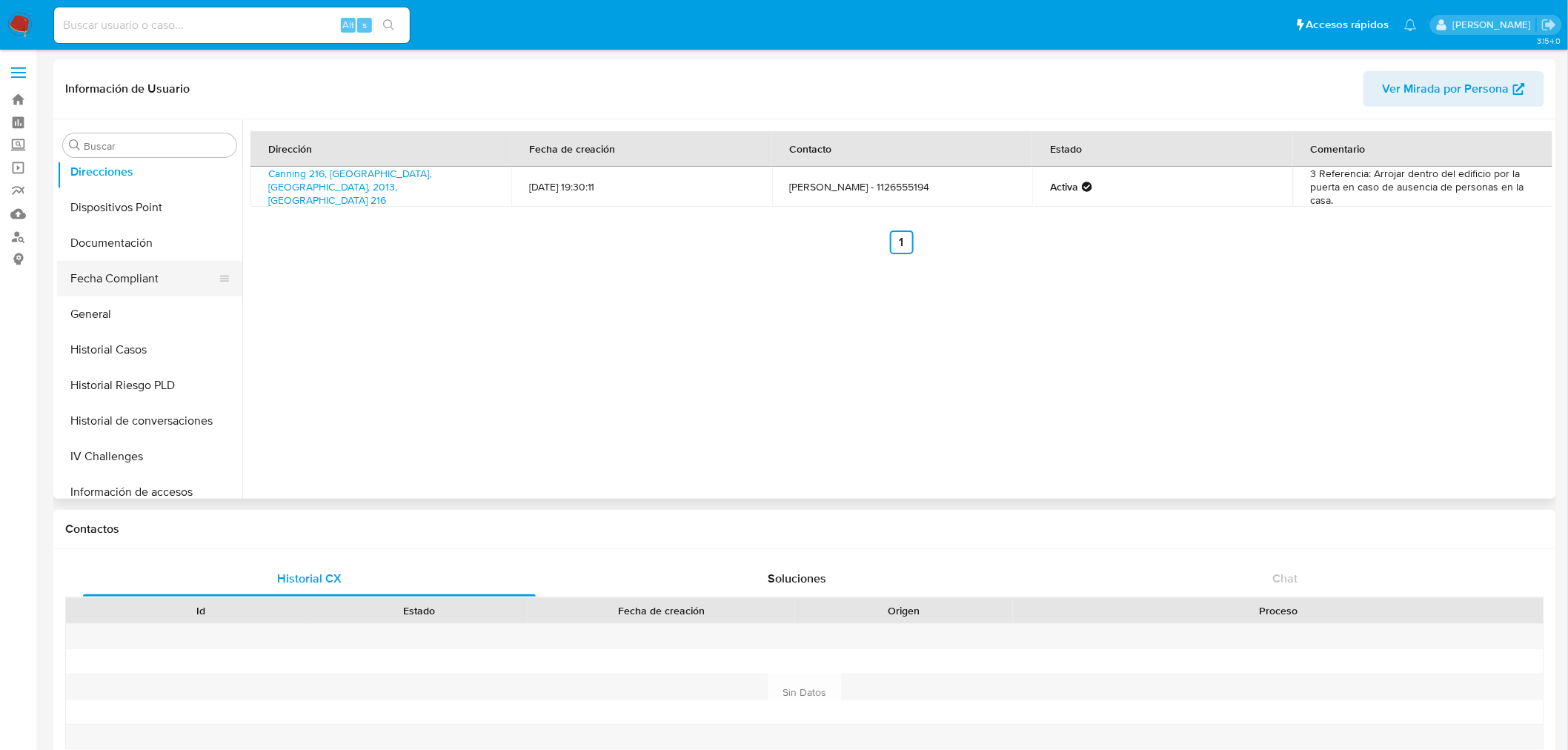
click at [91, 275] on button "Fecha Compliant" at bounding box center [143, 279] width 173 height 36
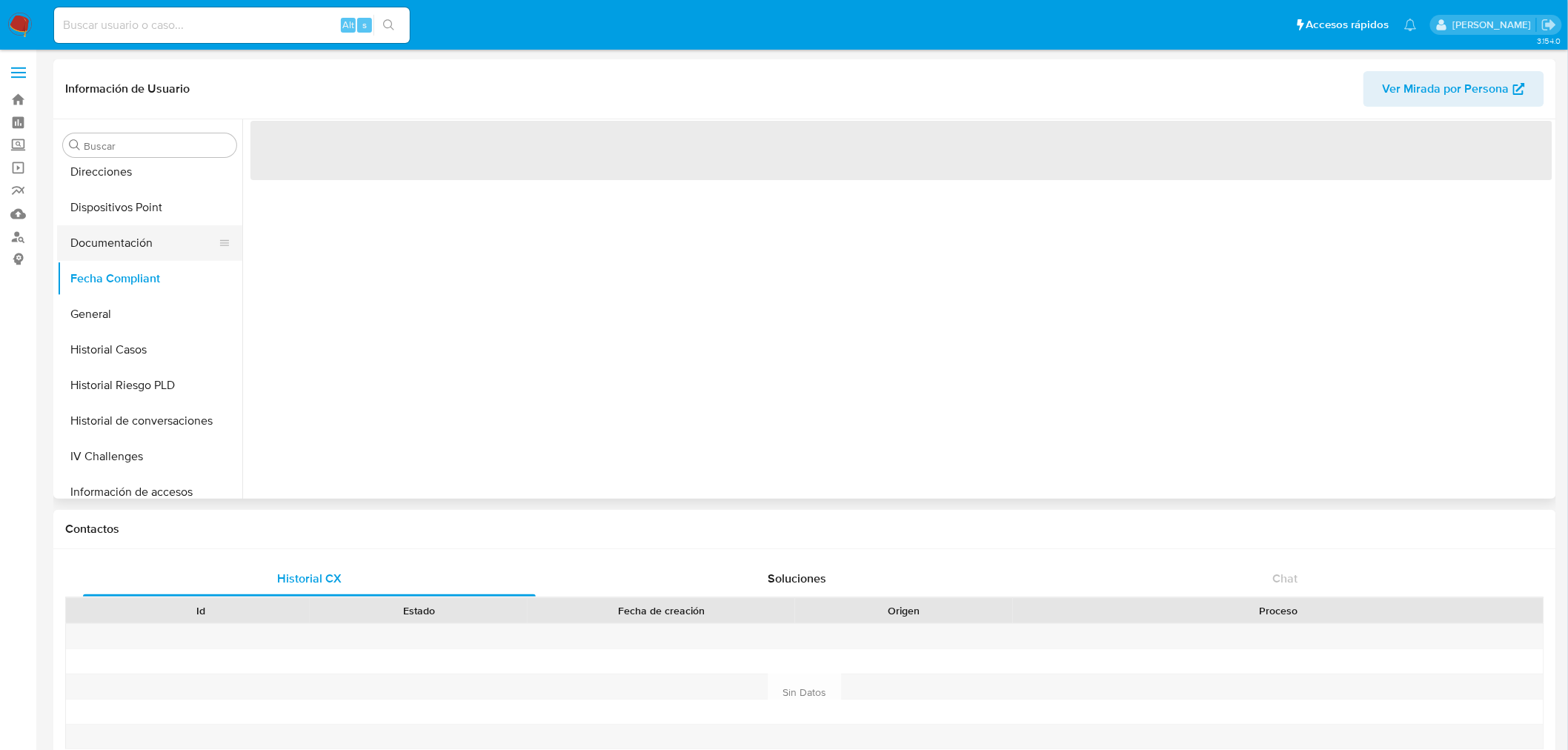
click at [92, 248] on button "Documentación" at bounding box center [143, 243] width 173 height 36
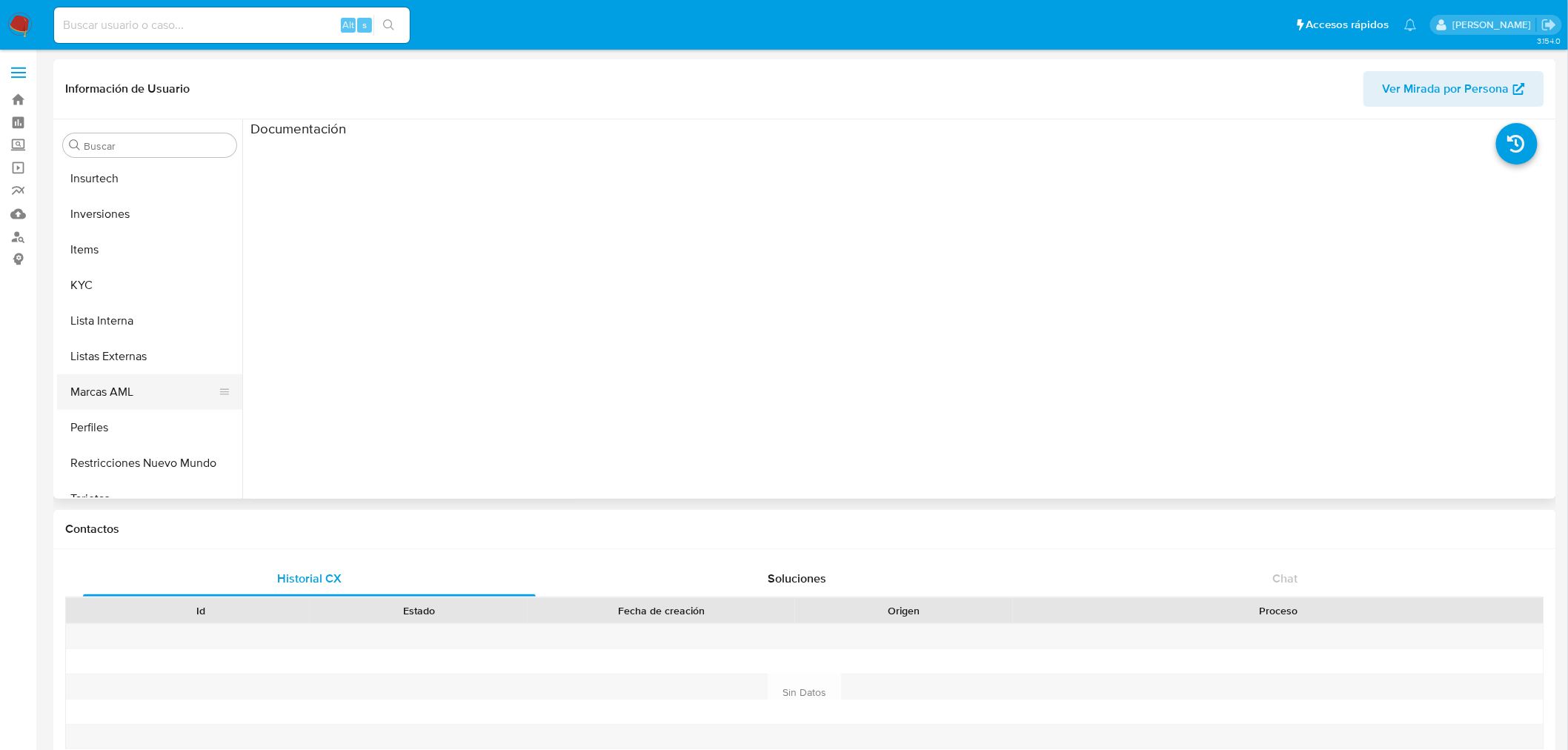
scroll to position [697, 0]
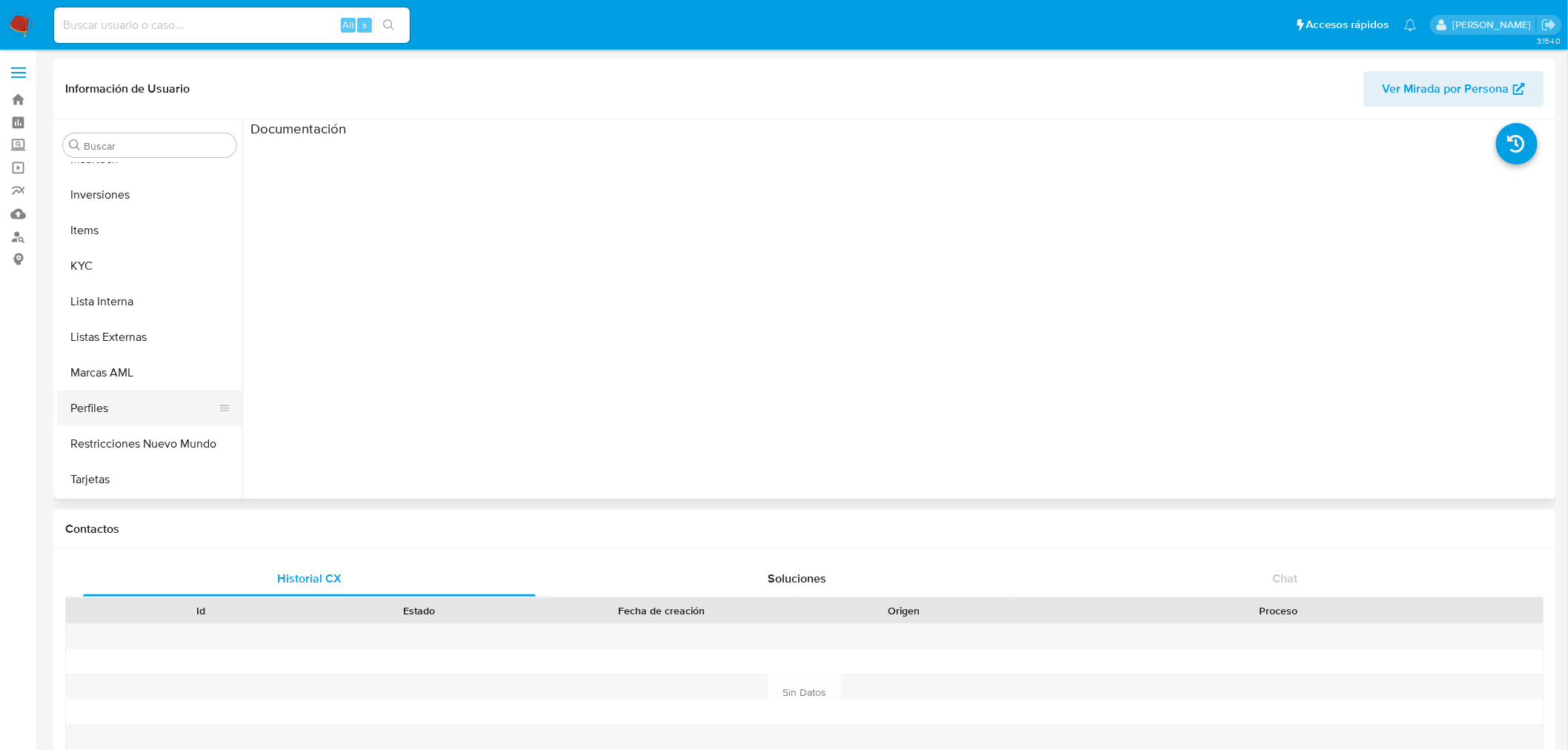
click at [136, 426] on button "Perfiles" at bounding box center [143, 409] width 173 height 36
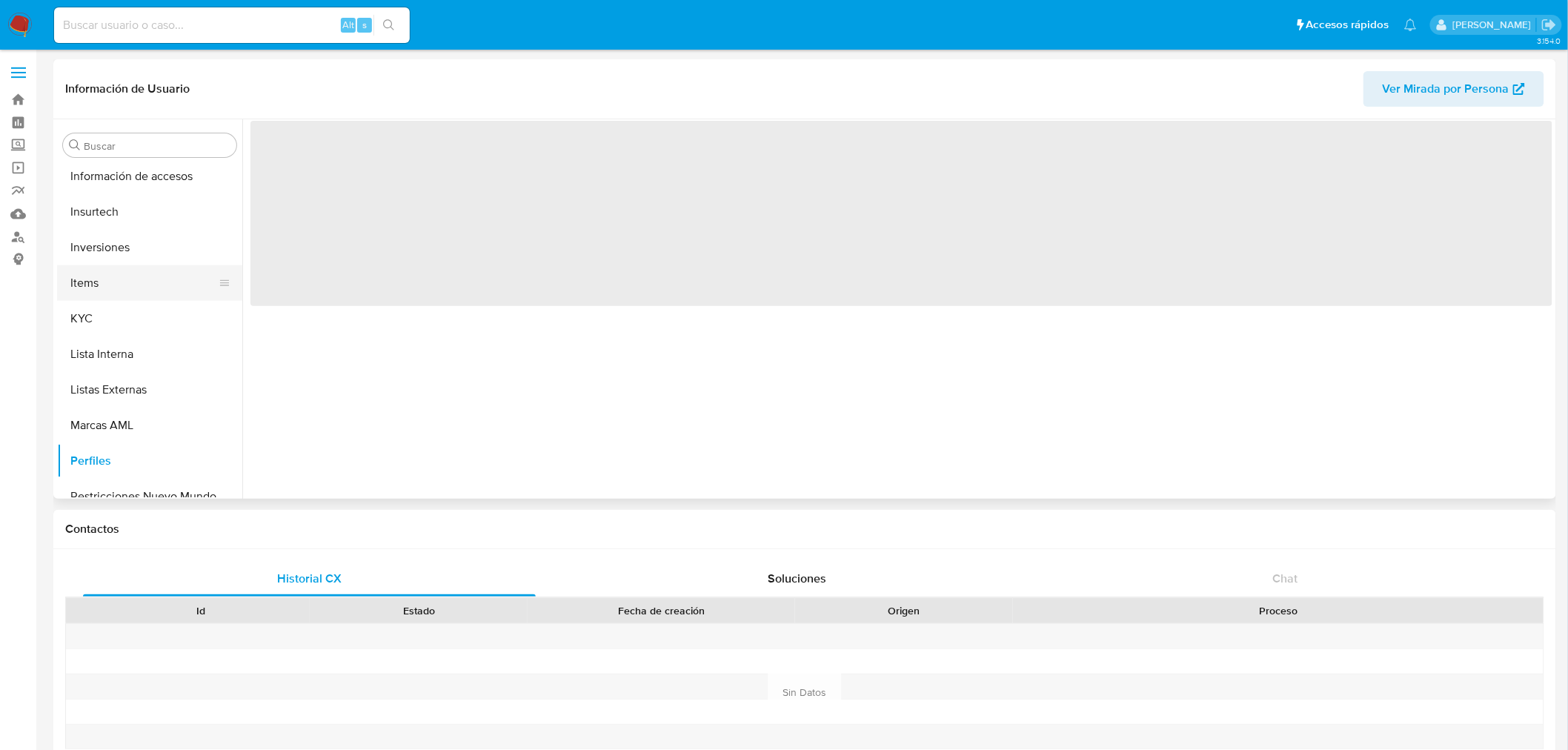
scroll to position [615, 0]
click at [105, 336] on button "KYC" at bounding box center [143, 348] width 173 height 36
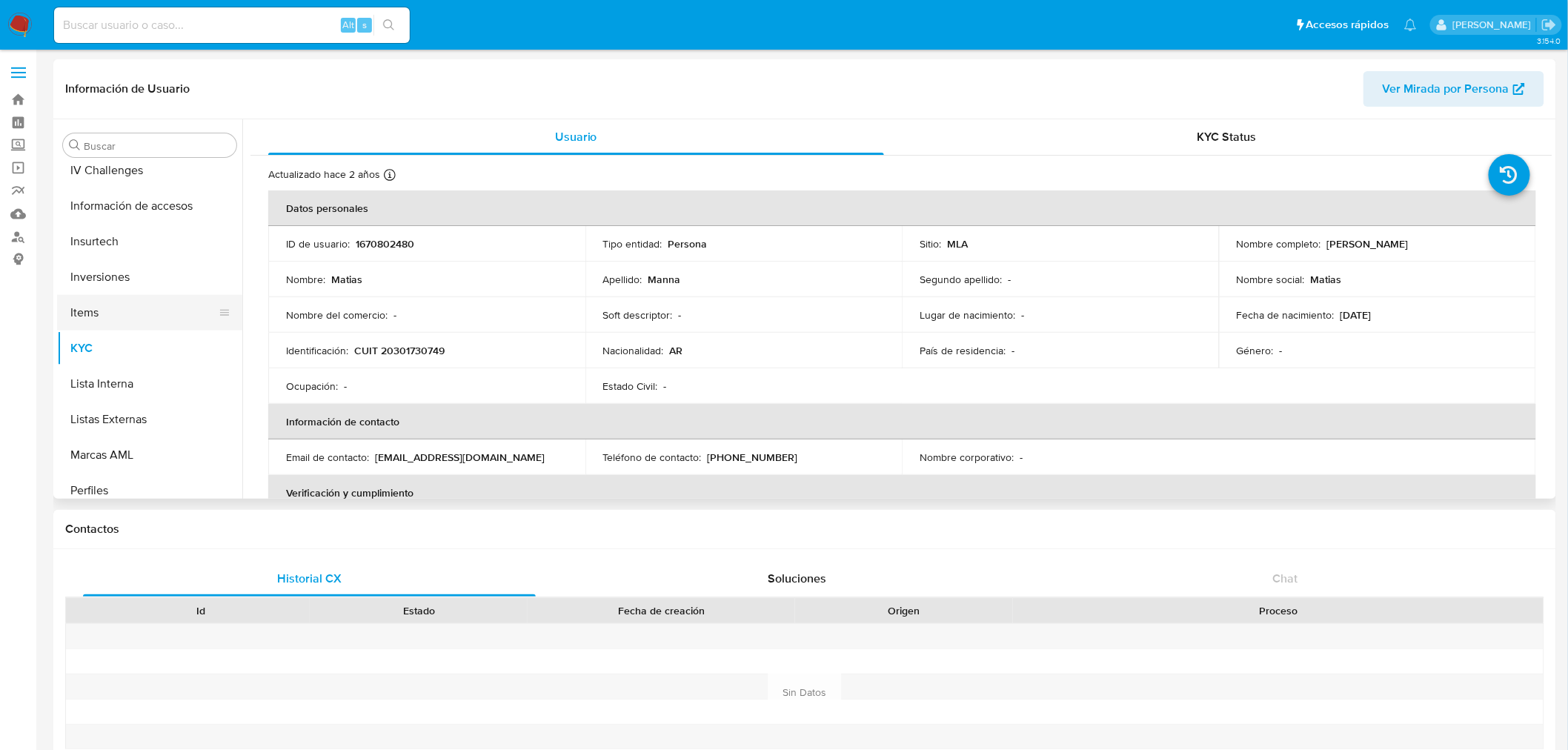
click at [116, 305] on button "Items" at bounding box center [143, 313] width 173 height 36
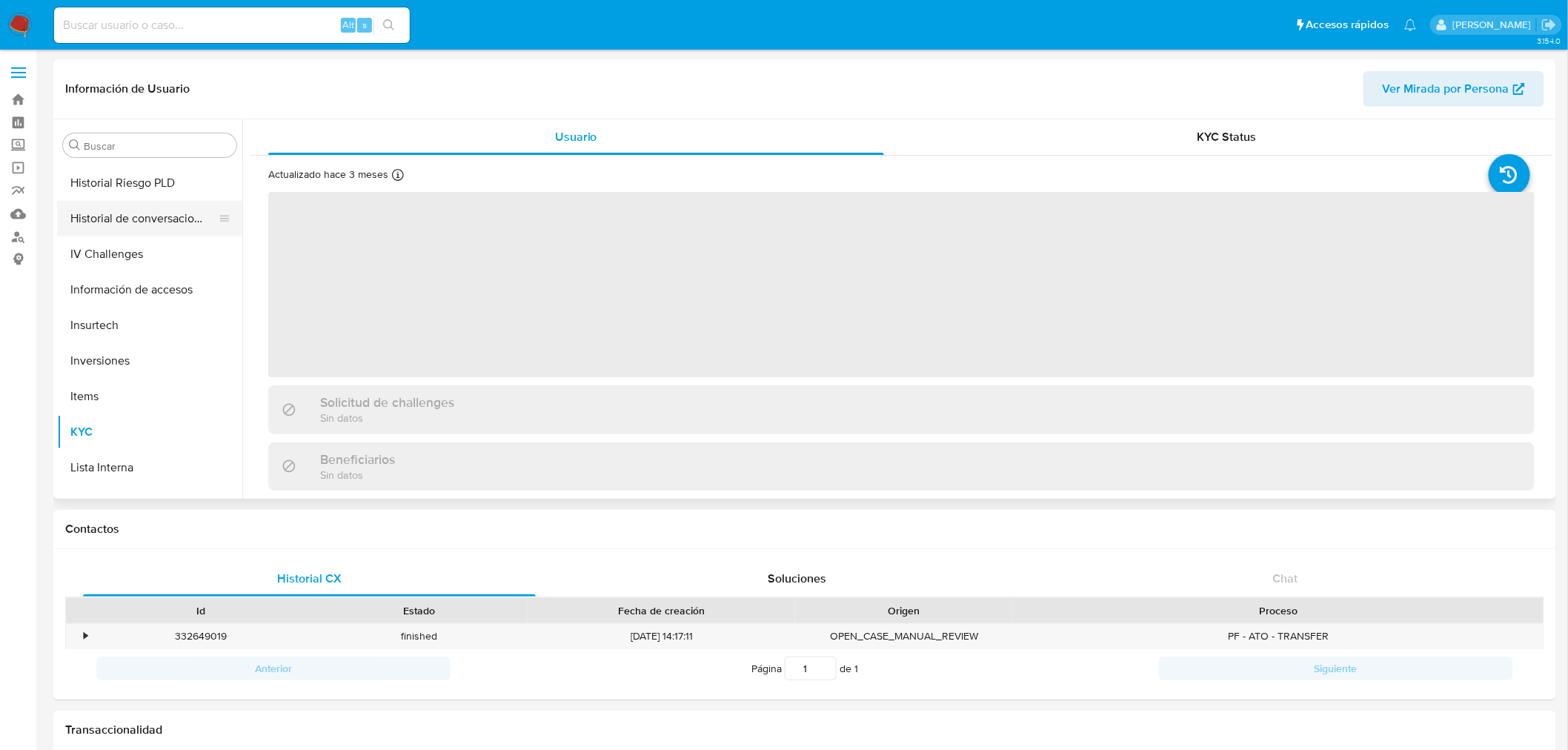
select select "10"
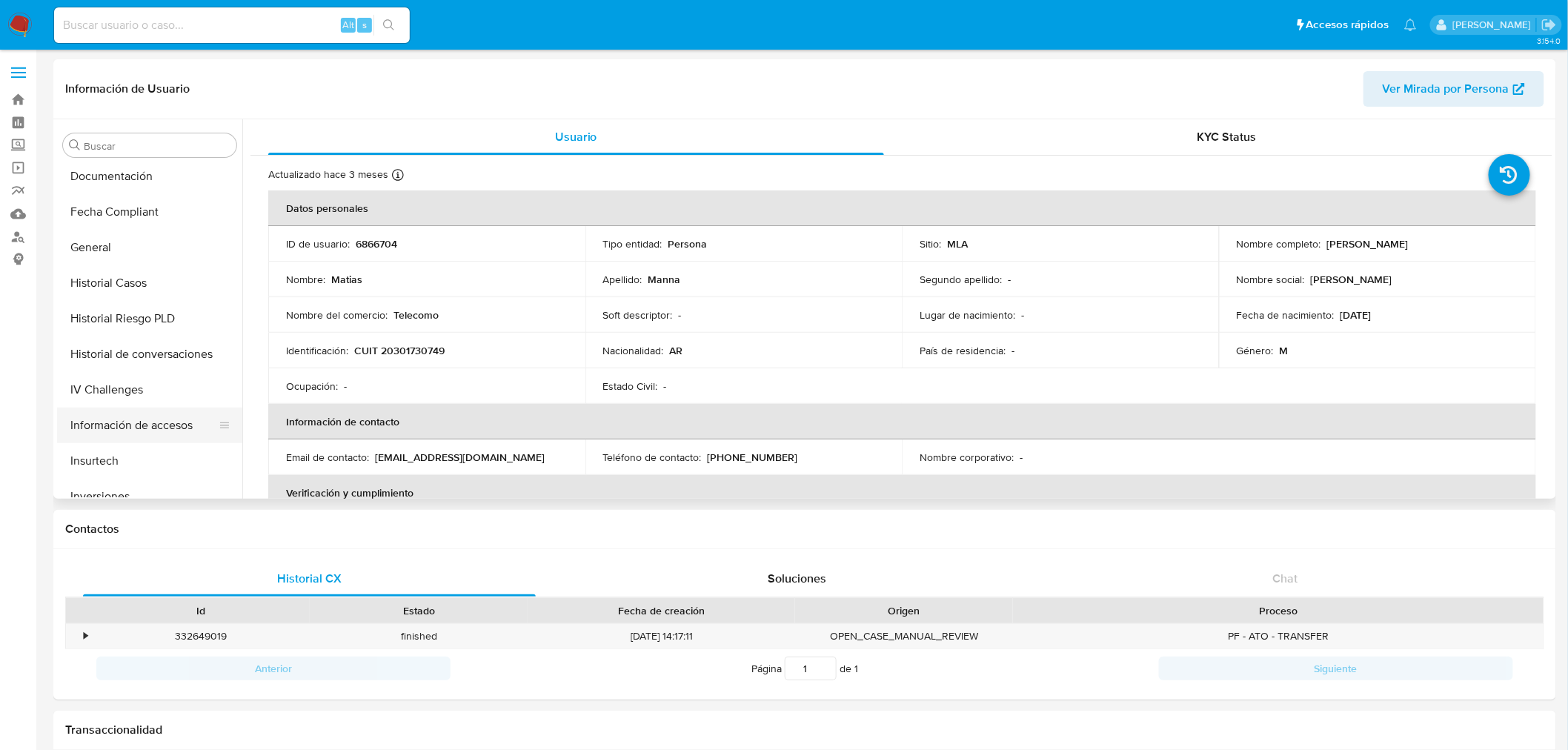
scroll to position [367, 0]
click at [112, 206] on button "Documentación" at bounding box center [143, 205] width 173 height 36
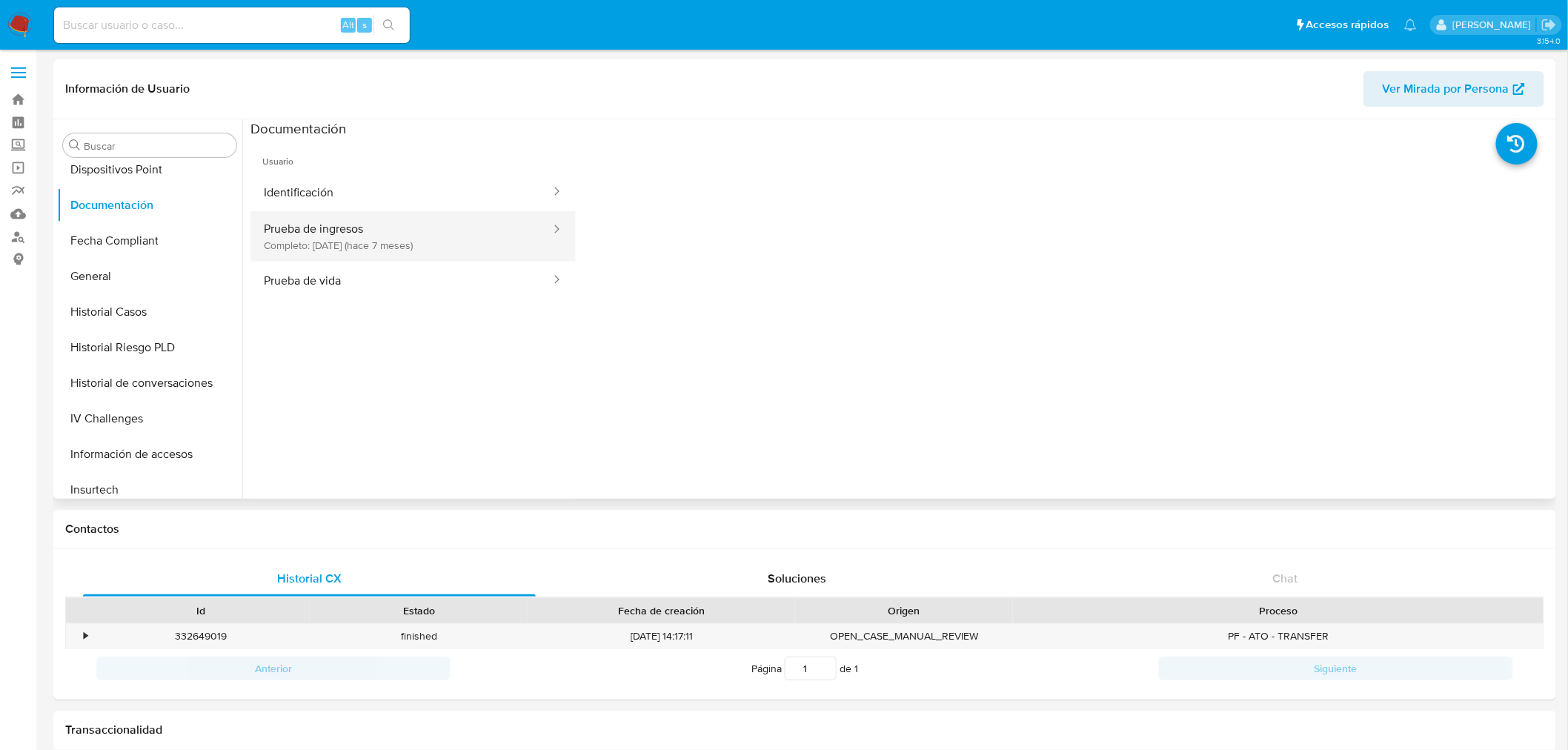
click at [313, 237] on button "Prueba de ingresos Completo: [DATE] (hace 7 meses)" at bounding box center [401, 235] width 302 height 50
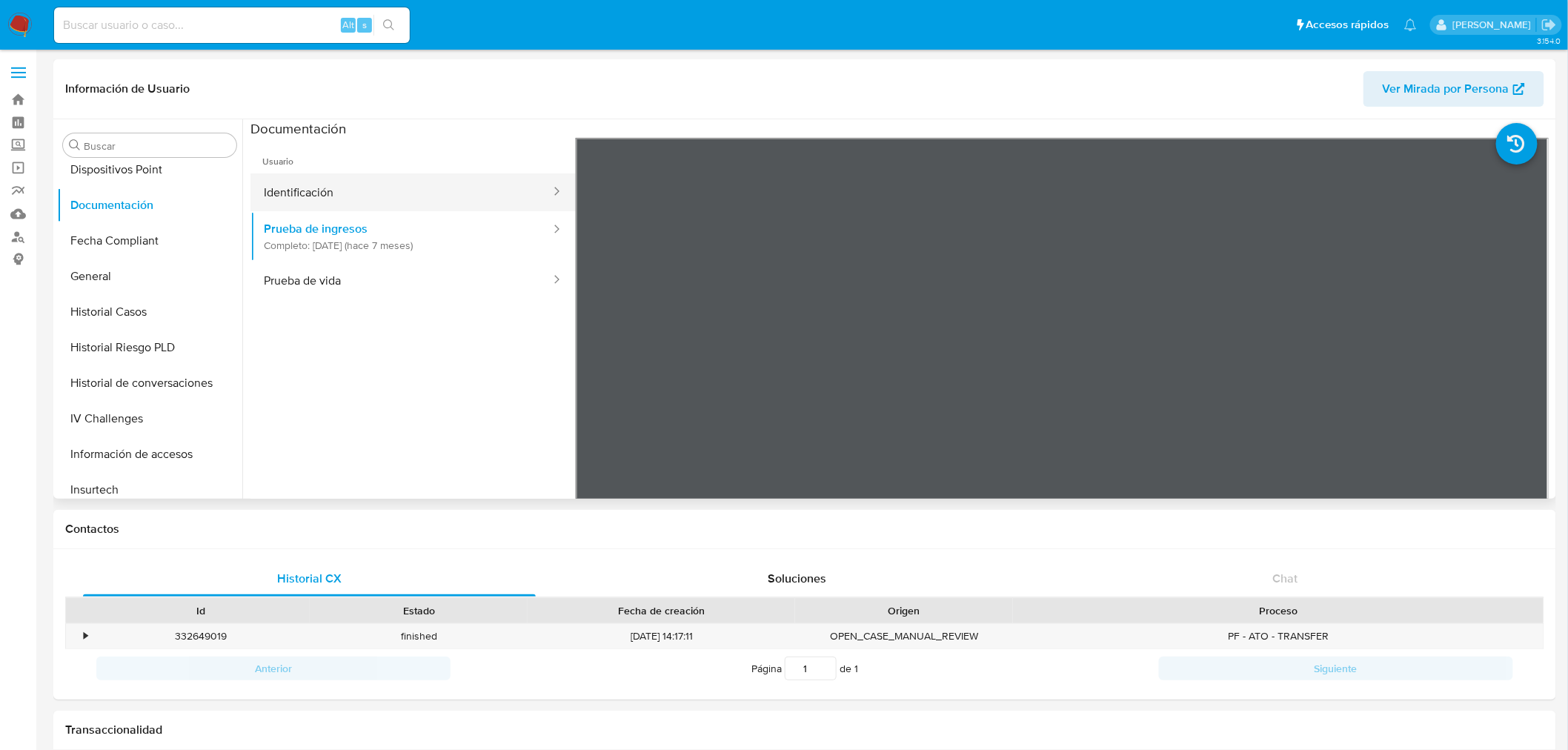
click at [323, 204] on button "Identificación" at bounding box center [401, 192] width 302 height 38
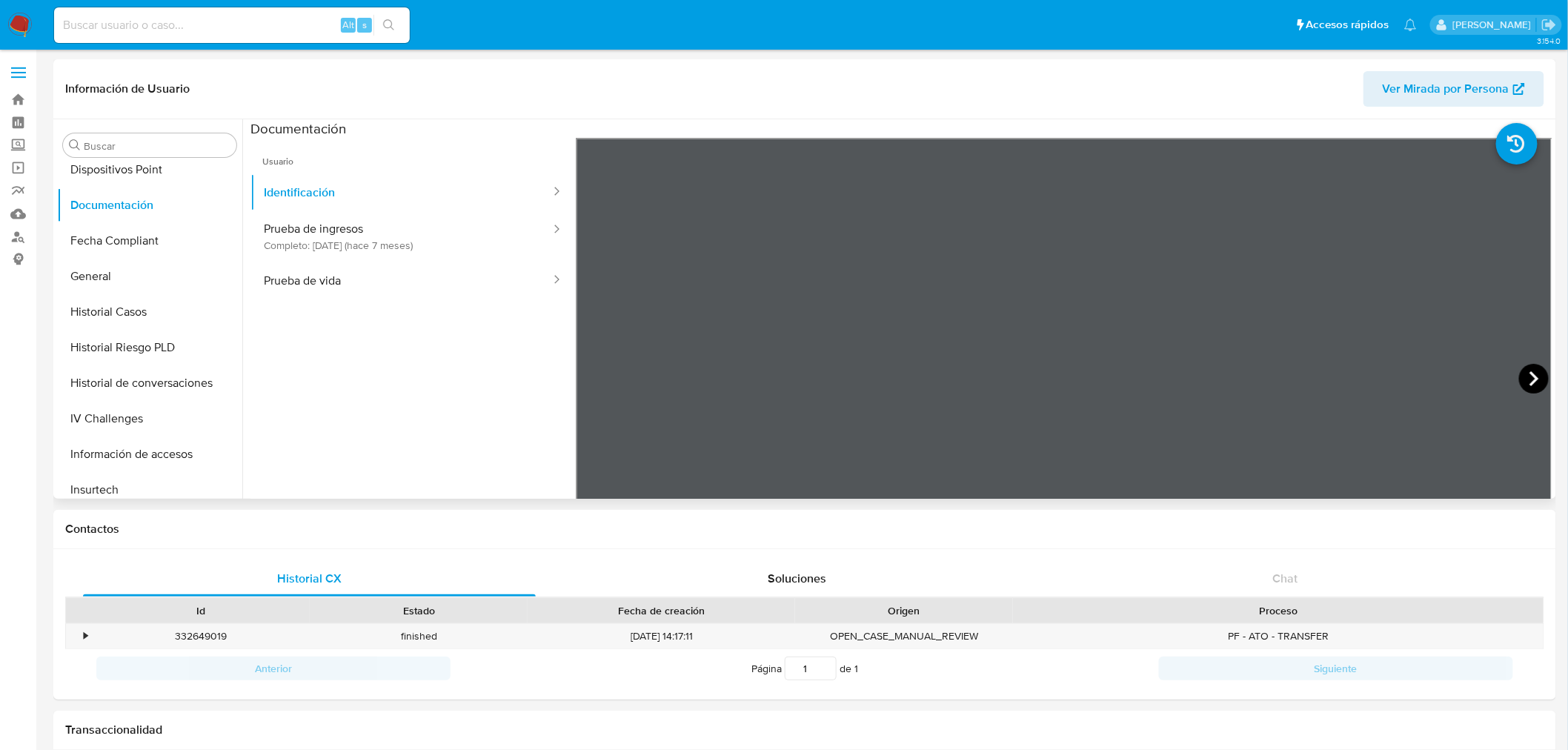
click at [1538, 374] on icon at bounding box center [1533, 378] width 29 height 29
click at [601, 374] on icon at bounding box center [593, 378] width 29 height 29
click at [390, 288] on button "Prueba de vida" at bounding box center [401, 280] width 302 height 38
click at [316, 182] on button "Identificación" at bounding box center [401, 192] width 302 height 38
click at [1531, 379] on icon at bounding box center [1533, 378] width 9 height 15
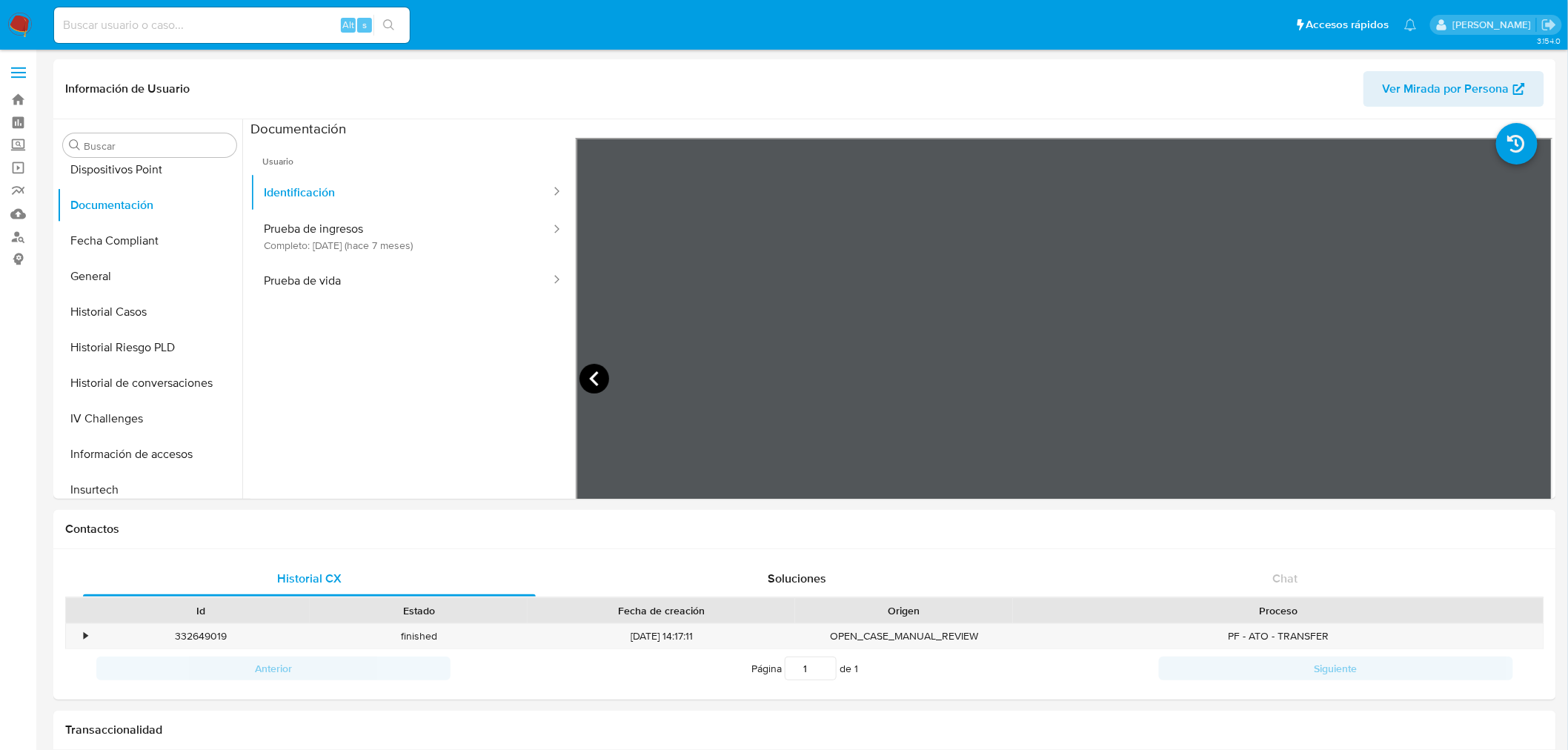
click at [591, 376] on icon at bounding box center [593, 378] width 9 height 15
click at [1536, 379] on icon at bounding box center [1533, 378] width 29 height 29
click at [593, 378] on icon at bounding box center [593, 378] width 29 height 29
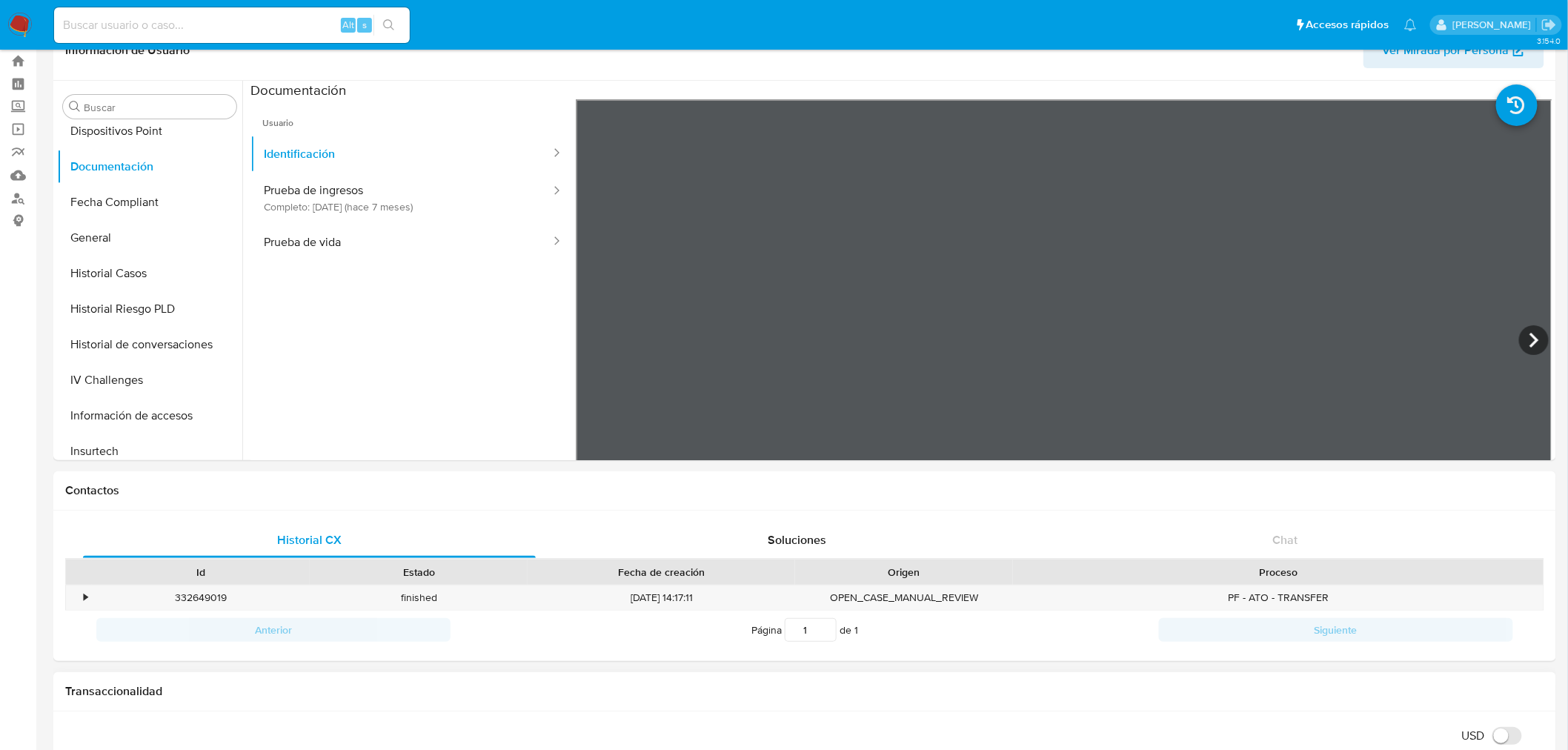
scroll to position [0, 0]
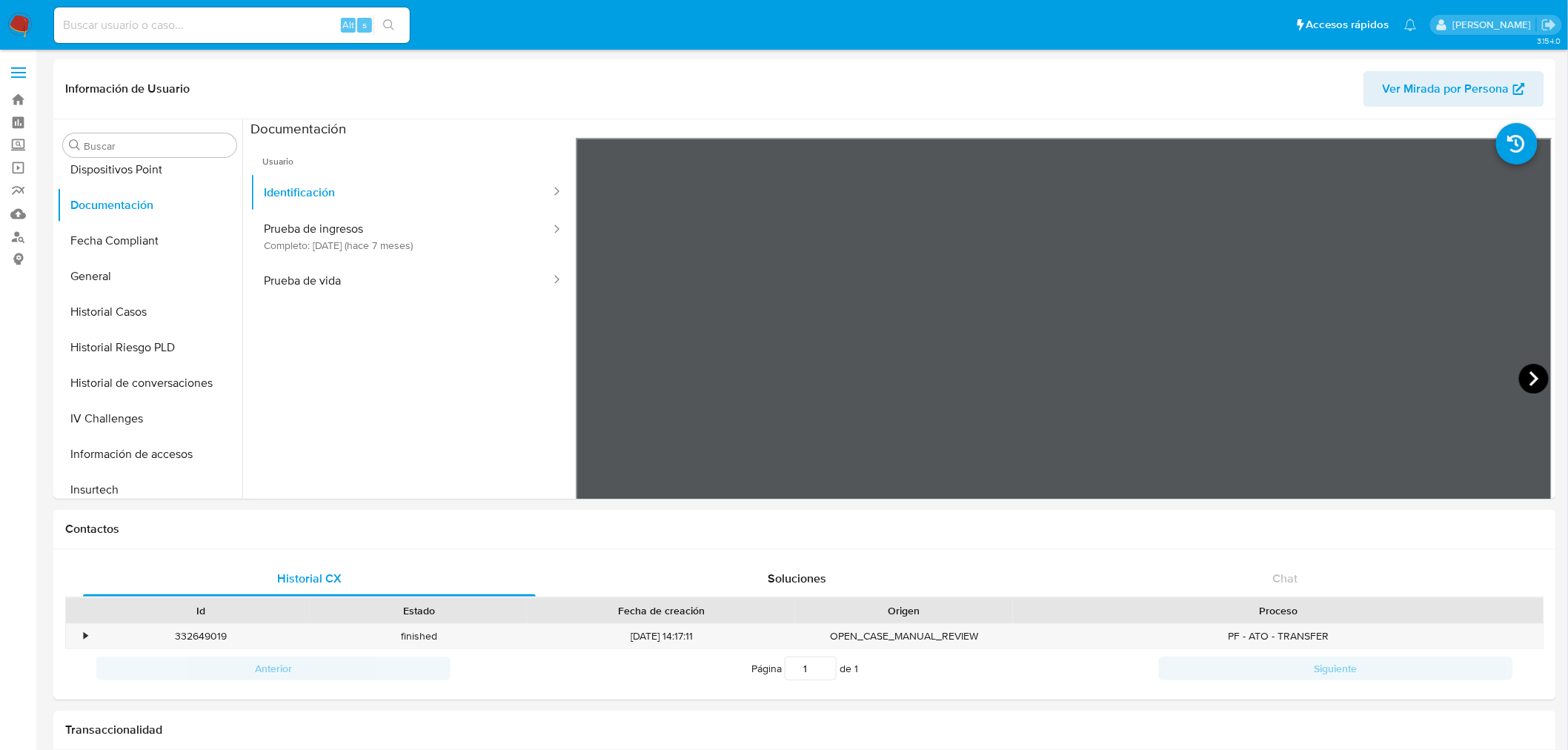
click at [1540, 375] on icon at bounding box center [1533, 378] width 29 height 29
click at [121, 276] on button "General" at bounding box center [143, 276] width 173 height 36
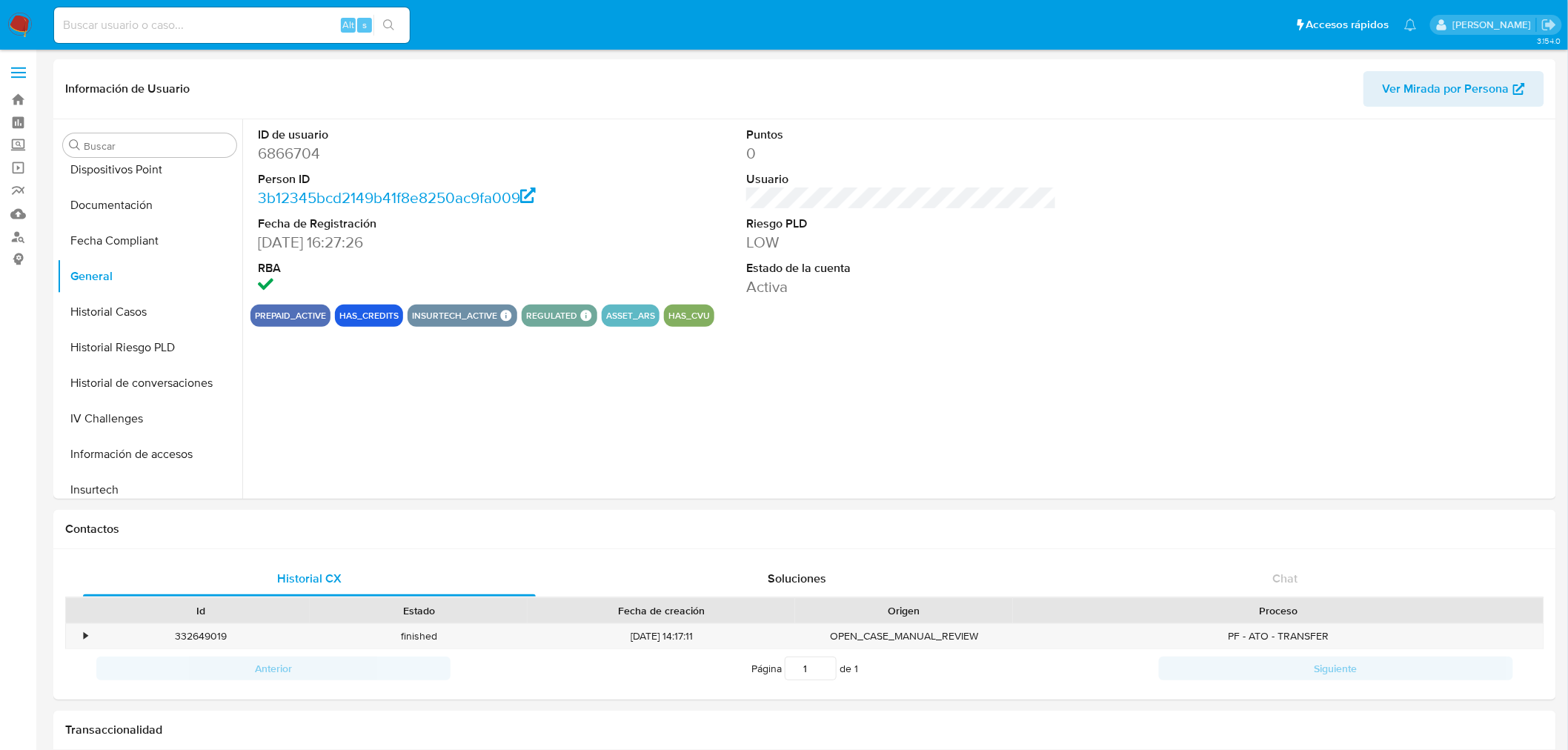
click at [299, 159] on dd "6866704" at bounding box center [414, 153] width 310 height 21
copy dd "6866704"
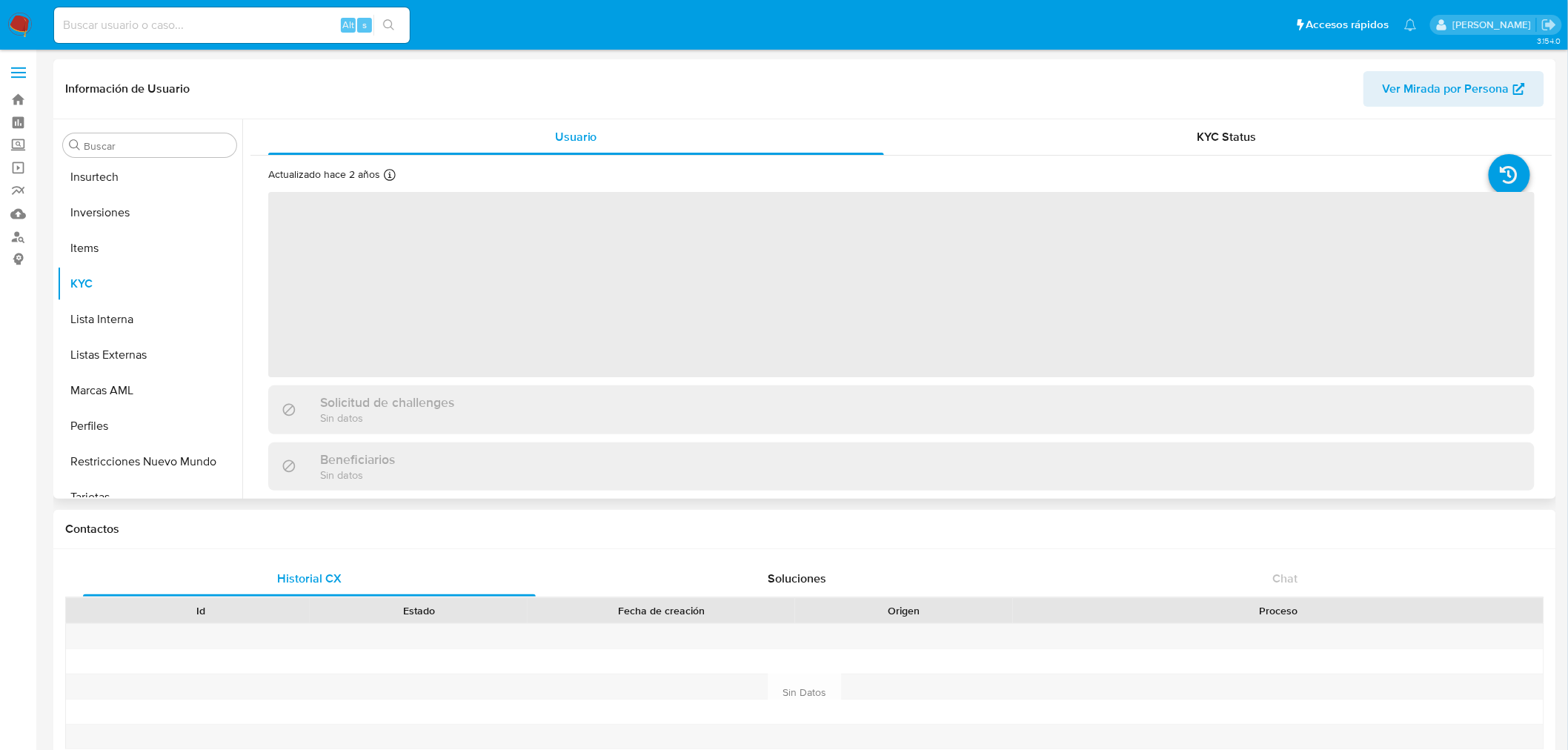
scroll to position [696, 0]
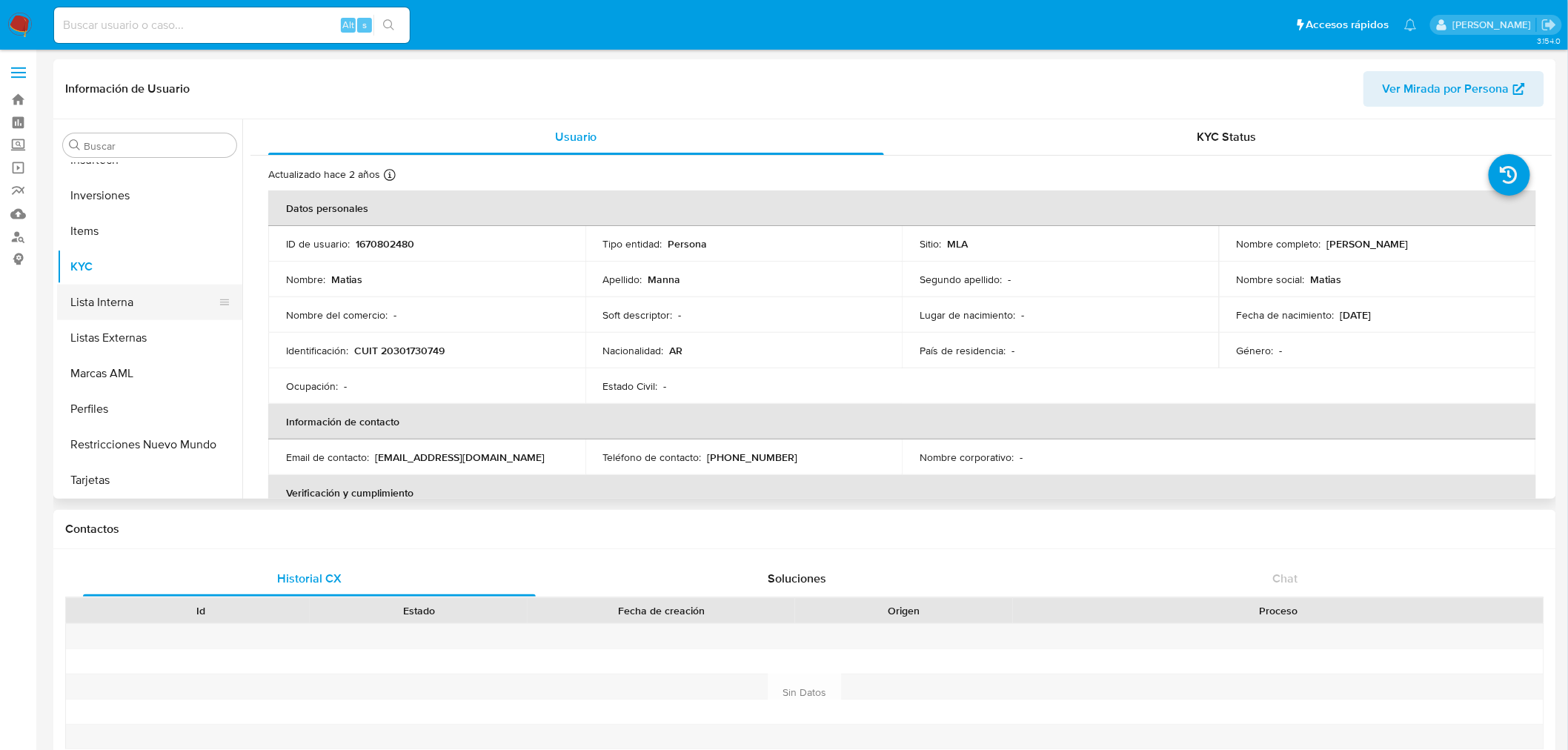
select select "10"
click at [101, 231] on button "Historial Casos" at bounding box center [143, 230] width 173 height 36
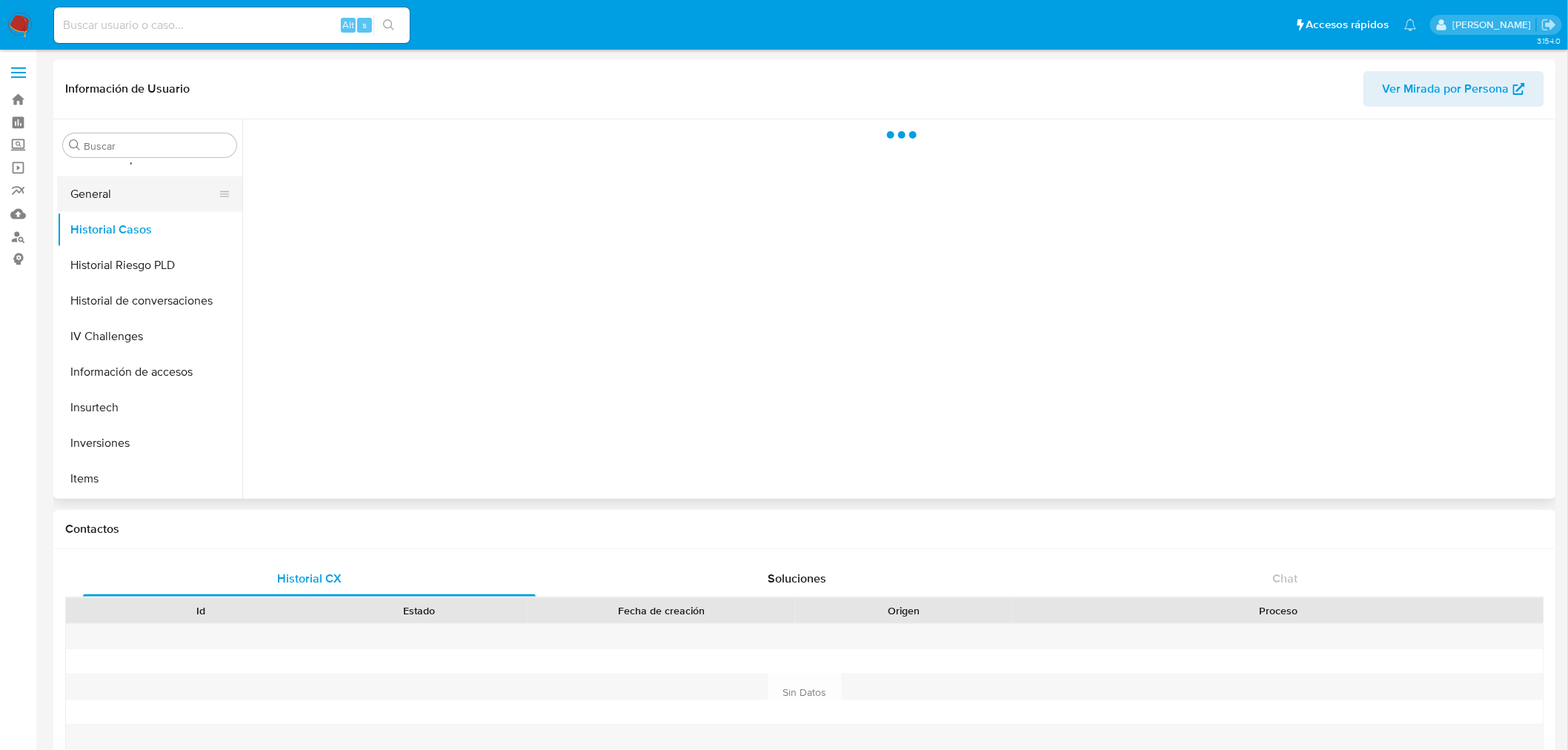
click at [97, 193] on button "General" at bounding box center [143, 194] width 173 height 36
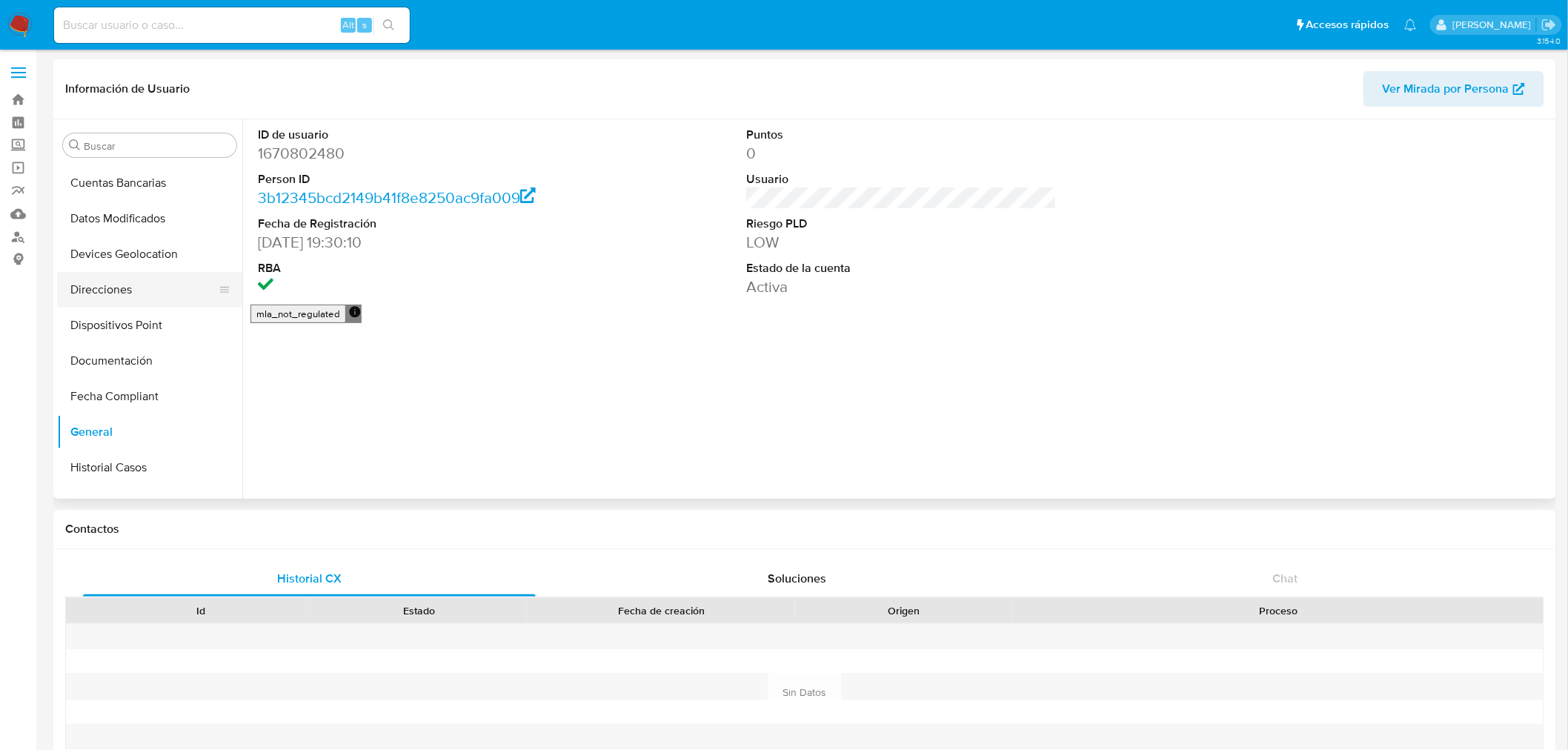
scroll to position [120, 0]
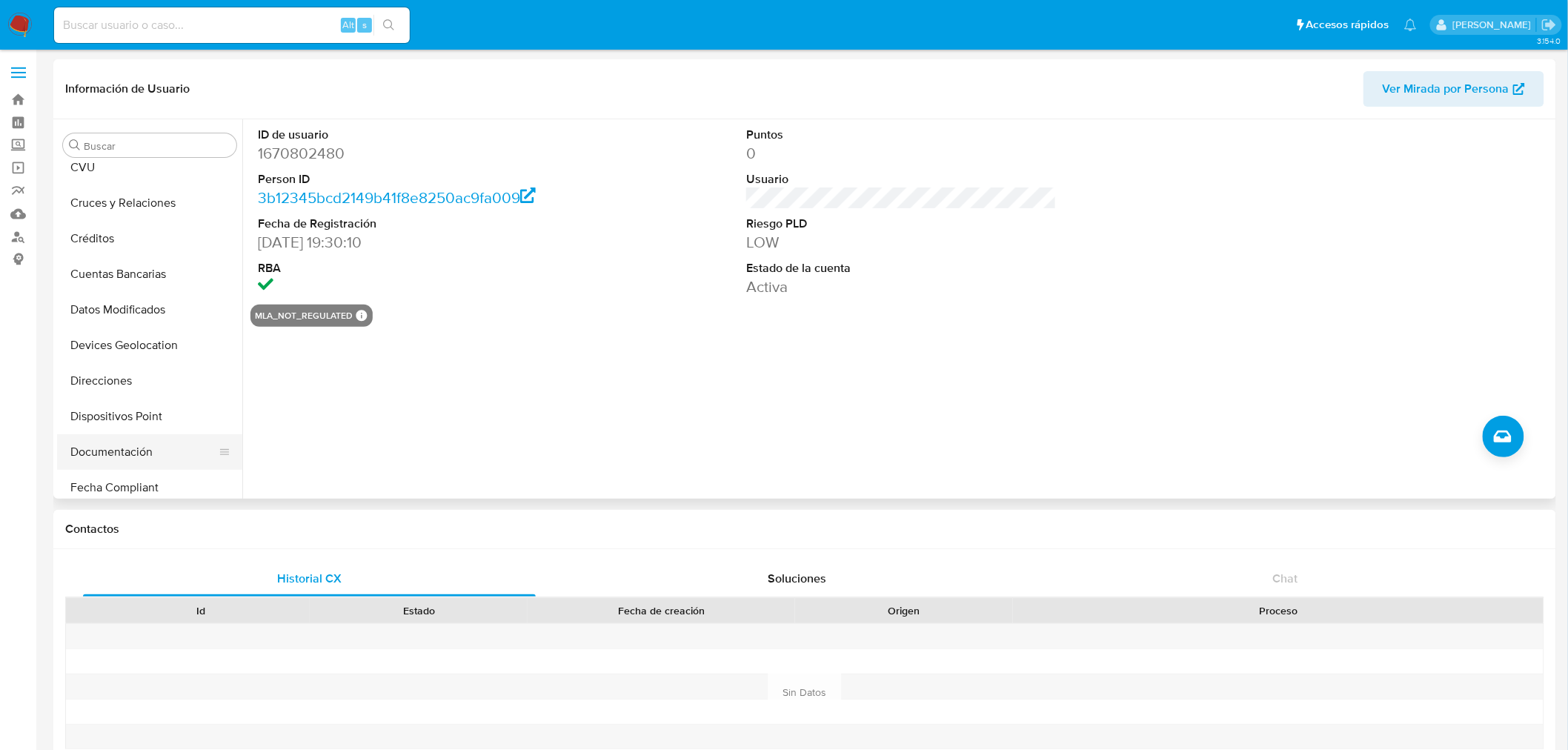
click at [107, 435] on button "Documentación" at bounding box center [143, 452] width 173 height 36
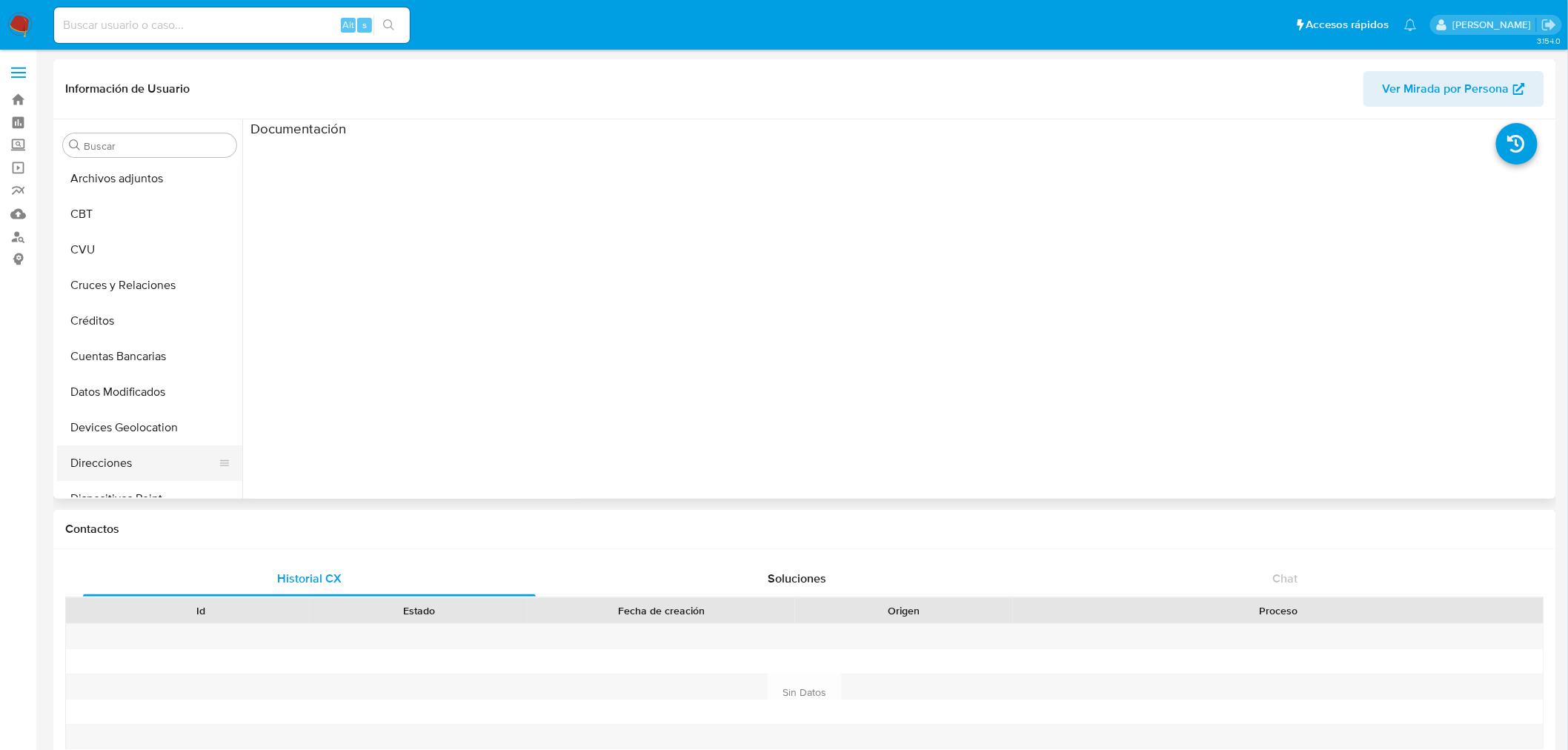
scroll to position [0, 0]
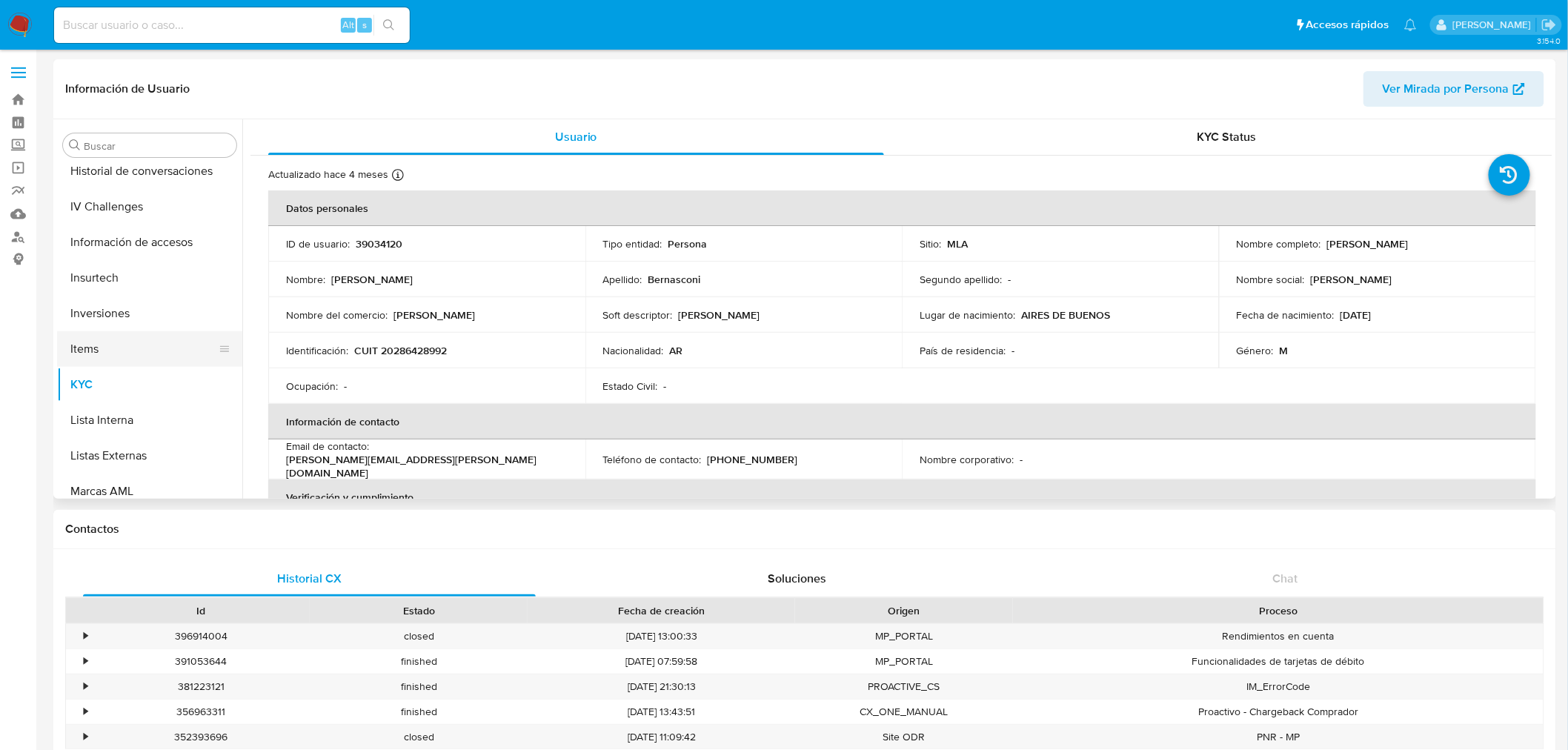
scroll to position [449, 0]
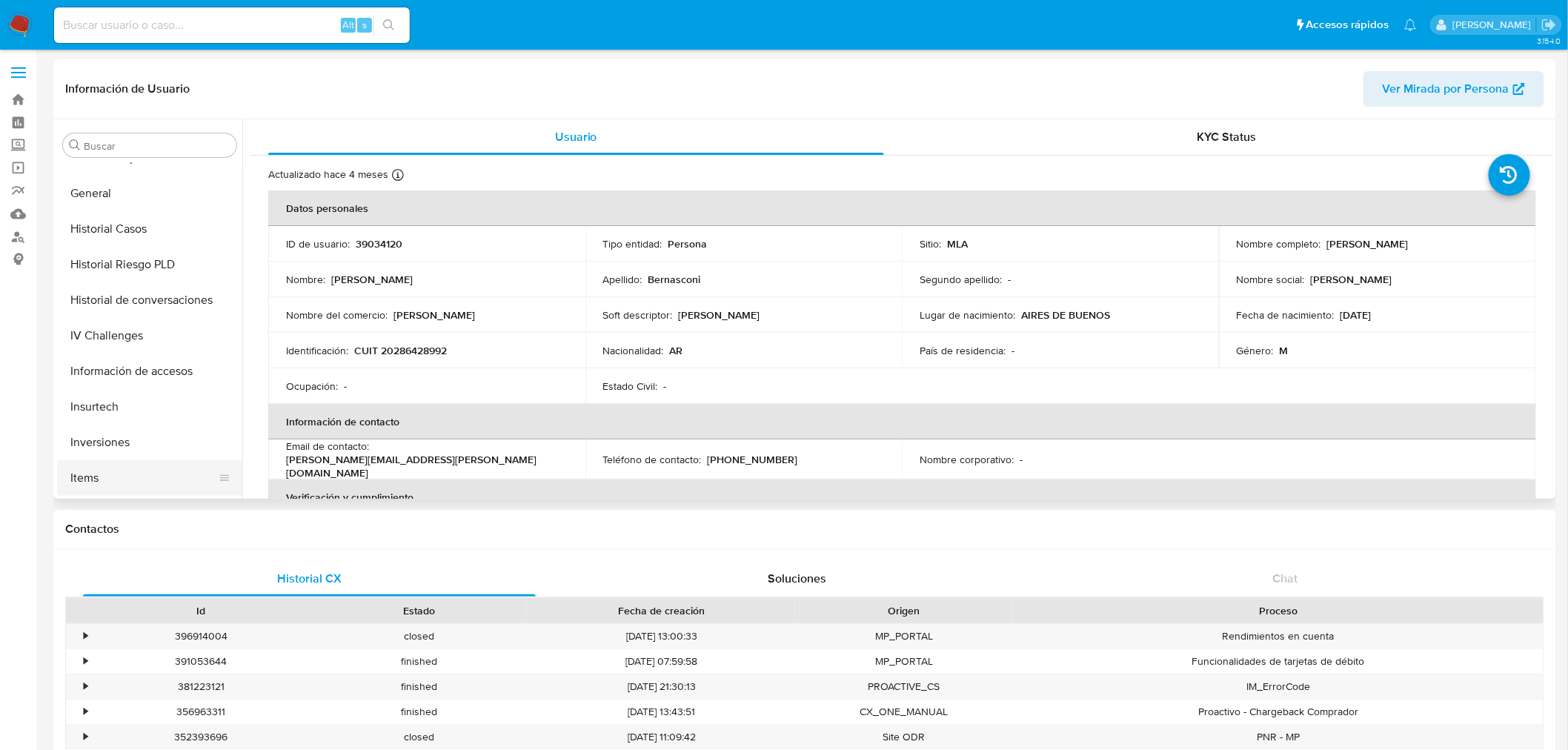
select select "10"
click at [112, 368] on button "Documentación" at bounding box center [143, 369] width 173 height 36
